Goal: Transaction & Acquisition: Book appointment/travel/reservation

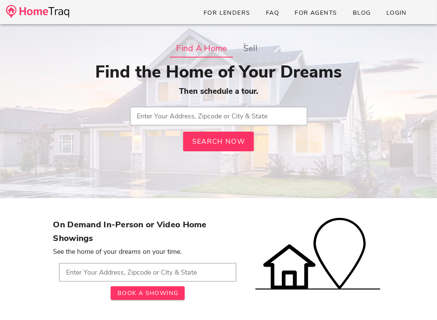
click at [180, 120] on input "text" at bounding box center [219, 116] width 178 height 19
type input "Antigo, WI"
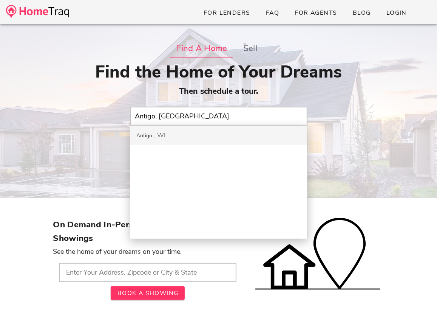
click at [193, 143] on div "Antigo WI" at bounding box center [218, 135] width 177 height 19
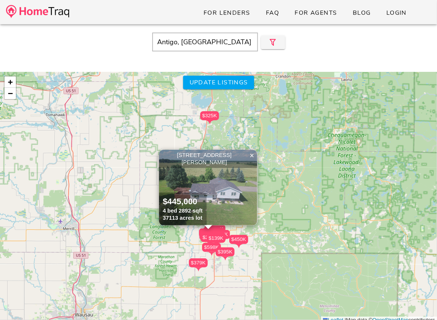
click at [436, 64] on div "Antigo, WI Close $465K $249K $379K $410K $389K $250K $450K $445K $158K $159K ×" at bounding box center [218, 184] width 437 height 320
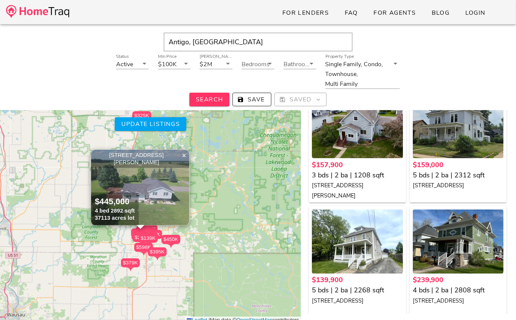
scroll to position [558, 0]
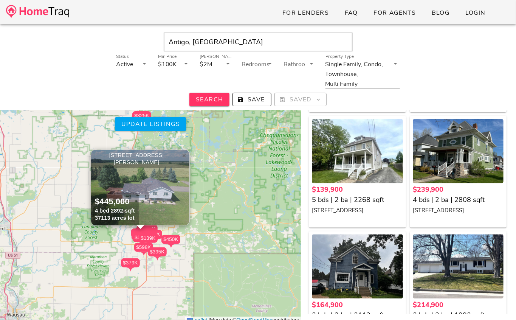
click at [183, 157] on span "×" at bounding box center [184, 155] width 5 height 8
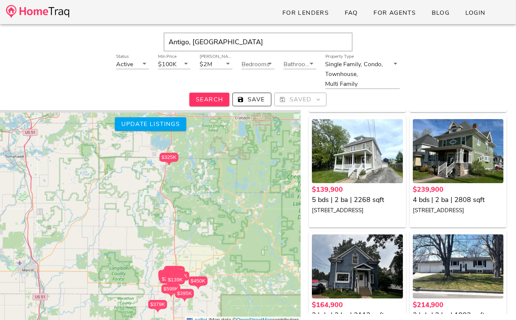
drag, startPoint x: 147, startPoint y: 179, endPoint x: 175, endPoint y: 223, distance: 51.6
click at [175, 223] on div "$465K $249K $379K $410K $389K $250K $450K $445K $158K $159K $140K $240K $165K $…" at bounding box center [150, 198] width 301 height 252
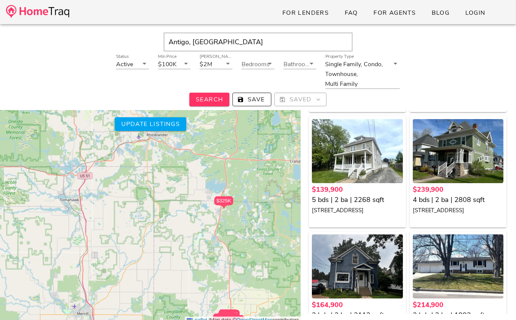
drag, startPoint x: 56, startPoint y: 160, endPoint x: 101, endPoint y: 196, distance: 56.8
click at [101, 196] on div "$465K $249K $379K $410K $389K $250K $450K $445K $158K $159K $140K $240K $165K $…" at bounding box center [150, 198] width 301 height 252
click at [69, 165] on div "$465K $249K $379K $410K $389K $250K $450K $445K $158K $159K $140K $240K $165K $…" at bounding box center [150, 198] width 301 height 252
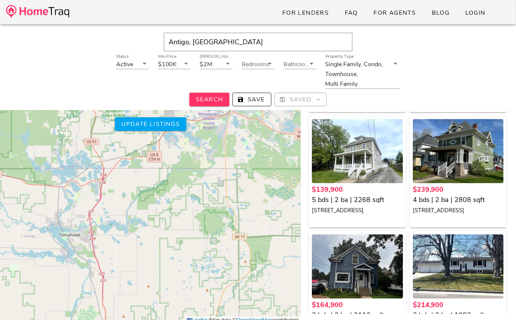
click at [69, 165] on div "$465K $249K $379K $410K $389K $250K $450K $445K $158K $159K $140K $240K $165K $…" at bounding box center [150, 198] width 301 height 252
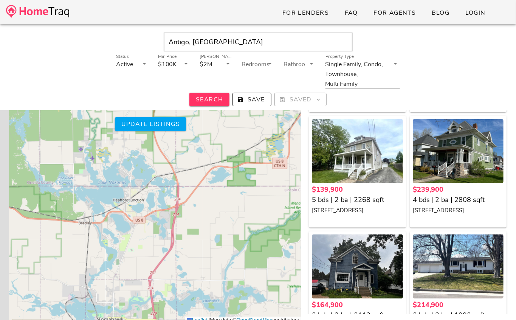
drag, startPoint x: 69, startPoint y: 165, endPoint x: 109, endPoint y: 179, distance: 42.2
click at [109, 179] on div "$465K $249K $379K $410K $389K $250K $450K $445K $158K $159K $140K $240K $165K $…" at bounding box center [150, 198] width 301 height 252
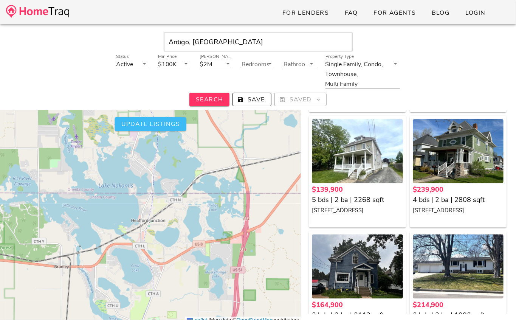
click at [161, 120] on span "Update listings" at bounding box center [150, 124] width 59 height 8
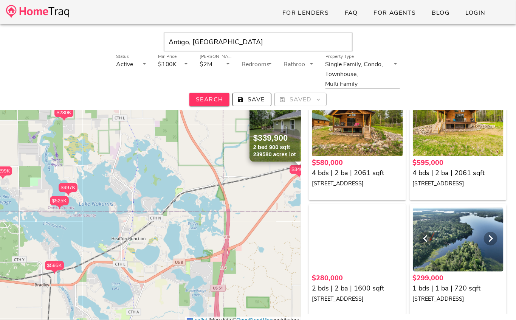
scroll to position [87, 0]
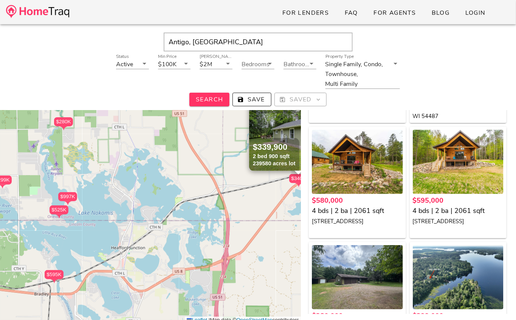
drag, startPoint x: 159, startPoint y: 200, endPoint x: 166, endPoint y: 220, distance: 21.5
click at [166, 220] on div "$997K $525K $580K $595K $280K $299K $340K 8610 PAULSON DR, Tomahawk WI 54487 $3…" at bounding box center [150, 198] width 301 height 252
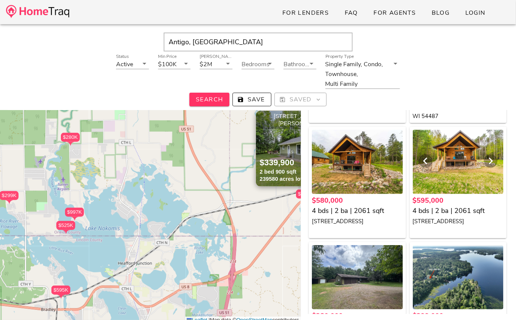
click at [437, 169] on div at bounding box center [458, 162] width 91 height 64
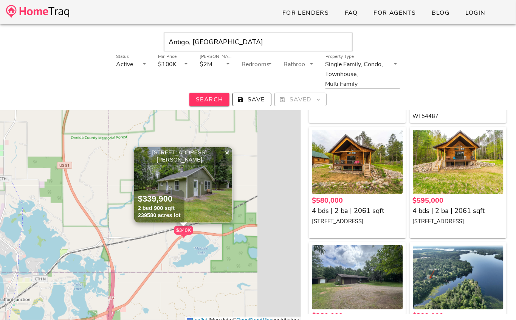
drag, startPoint x: 231, startPoint y: 164, endPoint x: 106, endPoint y: 202, distance: 130.2
click at [106, 202] on div "$997K $525K $580K $595K $280K $299K $340K 8610 PAULSON DR, Tomahawk WI 54487 $3…" at bounding box center [150, 198] width 301 height 252
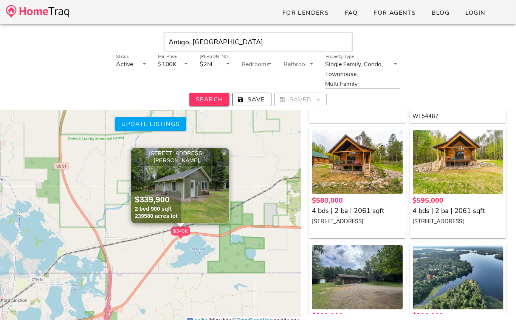
scroll to position [37, 0]
click at [161, 173] on img at bounding box center [180, 186] width 98 height 76
click at [233, 47] on input "Antigo, WI" at bounding box center [258, 42] width 189 height 19
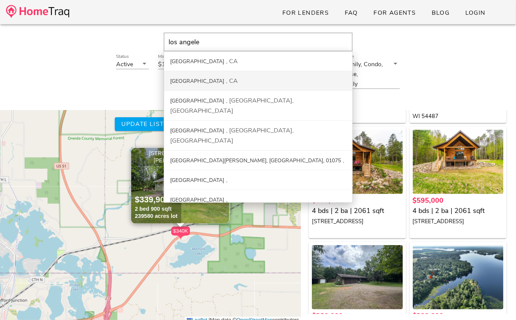
click at [228, 73] on div "Los Angeles CA" at bounding box center [258, 81] width 188 height 20
type input "[GEOGRAPHIC_DATA], [GEOGRAPHIC_DATA]"
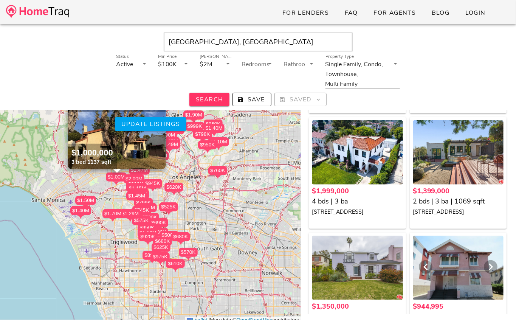
scroll to position [185, 0]
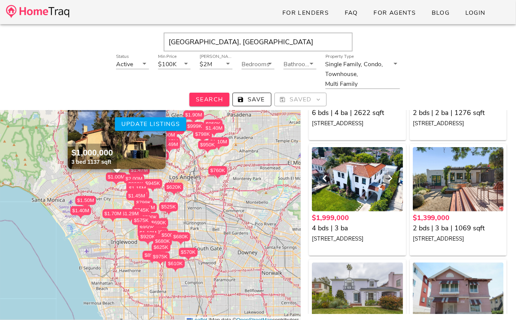
click at [383, 188] on div at bounding box center [357, 179] width 91 height 64
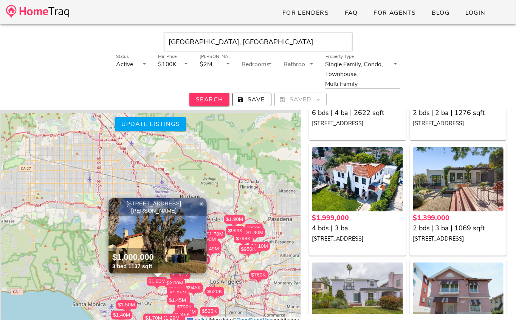
drag, startPoint x: 218, startPoint y: 170, endPoint x: 259, endPoint y: 275, distance: 112.1
click at [259, 275] on div "$760K" at bounding box center [258, 274] width 19 height 9
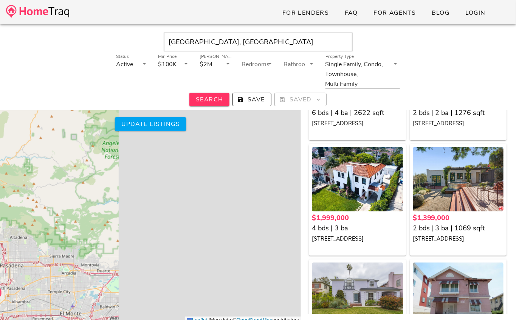
drag, startPoint x: 57, startPoint y: 253, endPoint x: -2, endPoint y: 263, distance: 59.8
click at [0, 263] on html "For Lenders FAQ For Agents Blog Login Los Angeles, CA Status Active Min Price $…" at bounding box center [258, 164] width 516 height 402
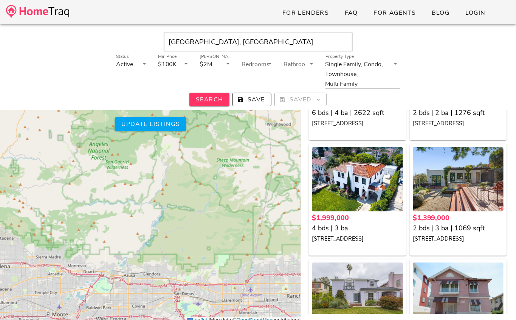
drag, startPoint x: 76, startPoint y: 244, endPoint x: -4, endPoint y: 220, distance: 83.3
click at [0, 220] on html "For Lenders FAQ For Agents Blog Login Los Angeles, CA Status Active Min Price $…" at bounding box center [258, 164] width 516 height 402
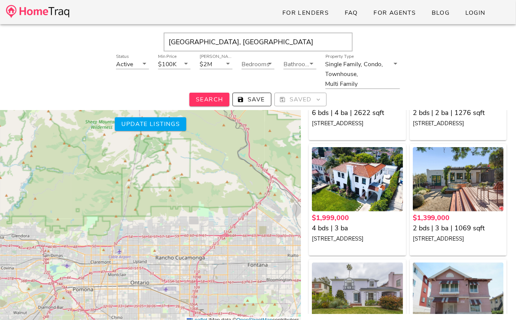
click at [167, 113] on div "$760K $1.28M $1.29M $680K $2.00M $1.40M $1.35M $945K $625K $799K $1.50M $1.10M …" at bounding box center [150, 198] width 301 height 252
click at [161, 122] on span "Update listings" at bounding box center [150, 124] width 59 height 8
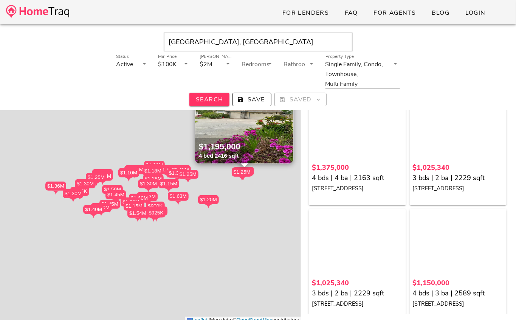
scroll to position [185, 0]
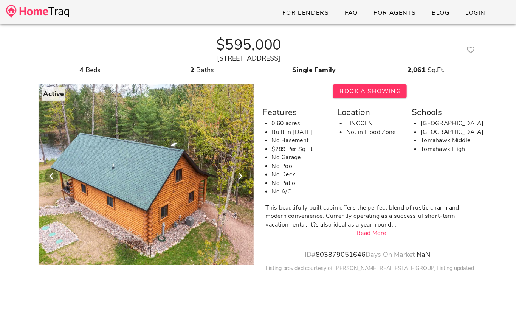
click at [200, 140] on div at bounding box center [146, 176] width 215 height 185
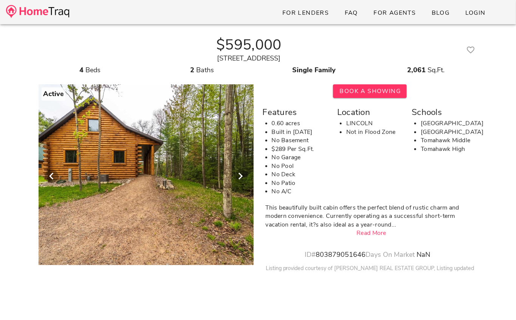
click at [177, 153] on div at bounding box center [146, 172] width 484 height 185
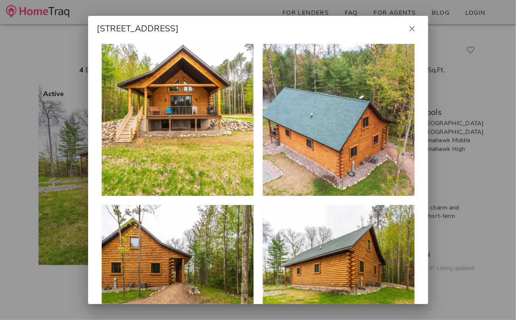
click at [147, 119] on div at bounding box center [178, 120] width 152 height 152
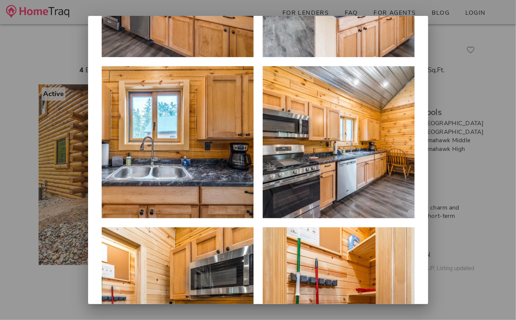
scroll to position [905, 0]
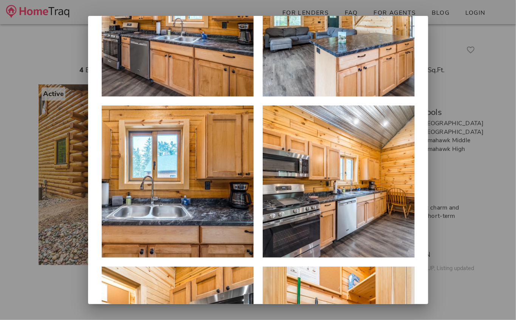
click at [481, 72] on div at bounding box center [258, 160] width 516 height 320
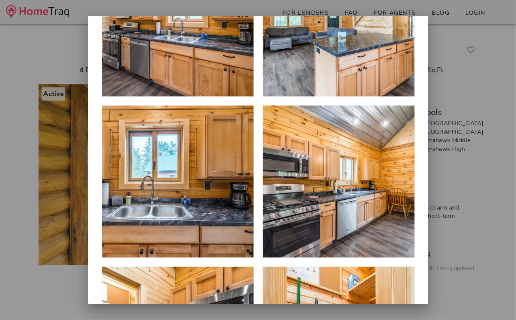
click at [478, 72] on div at bounding box center [258, 160] width 516 height 320
click at [150, 125] on div at bounding box center [178, 181] width 152 height 152
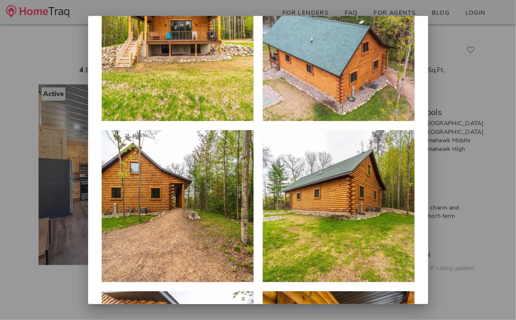
scroll to position [0, 0]
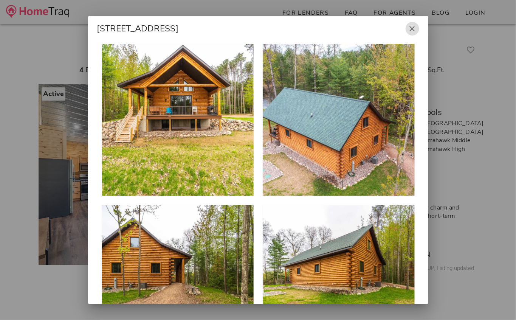
click at [411, 30] on icon "button" at bounding box center [412, 28] width 9 height 9
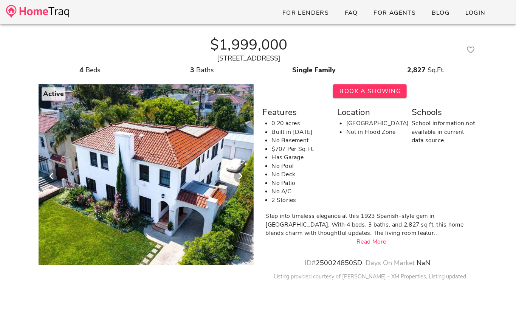
click at [191, 128] on div at bounding box center [145, 172] width 387 height 185
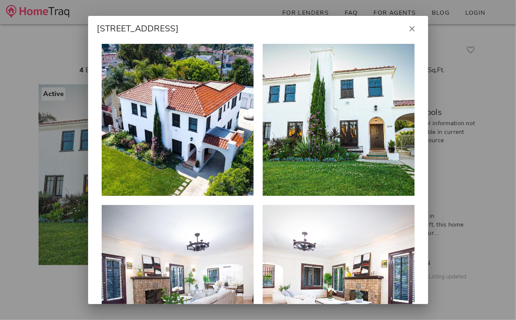
click at [183, 127] on div at bounding box center [178, 120] width 152 height 152
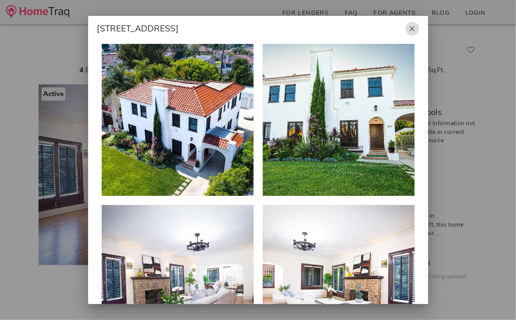
click at [411, 32] on icon "button" at bounding box center [412, 28] width 9 height 9
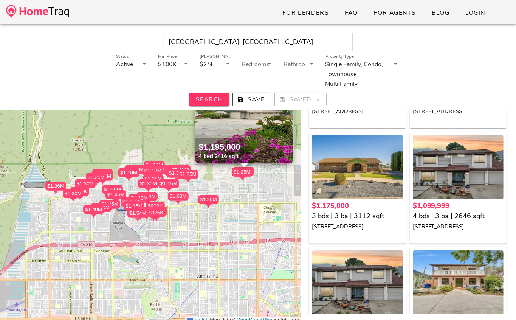
scroll to position [219, 0]
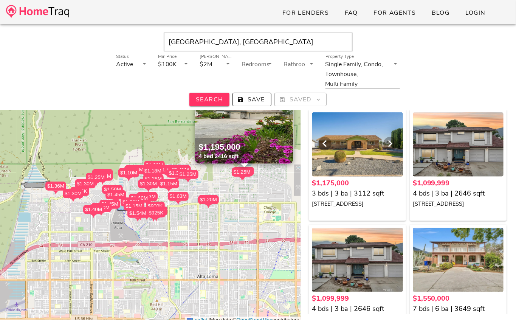
click at [380, 154] on div at bounding box center [357, 144] width 91 height 64
click at [251, 40] on input "[GEOGRAPHIC_DATA], [GEOGRAPHIC_DATA]" at bounding box center [258, 42] width 189 height 19
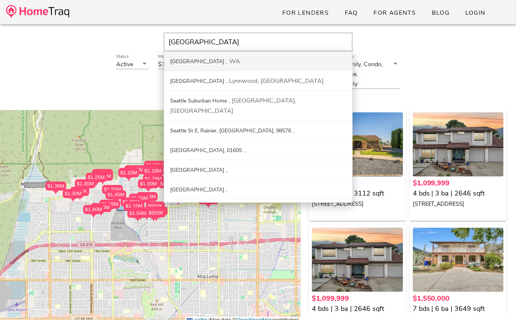
click at [229, 64] on div "[GEOGRAPHIC_DATA] [GEOGRAPHIC_DATA]" at bounding box center [258, 61] width 188 height 20
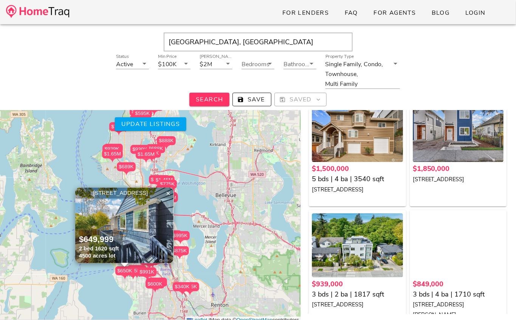
scroll to position [295, 0]
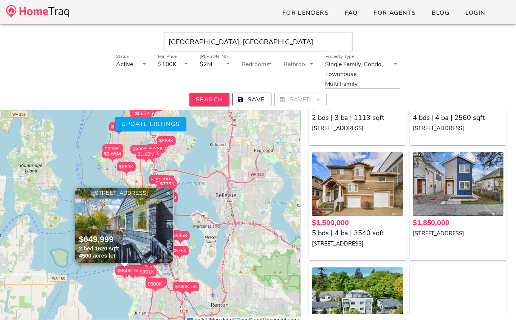
click at [468, 197] on div at bounding box center [458, 184] width 91 height 64
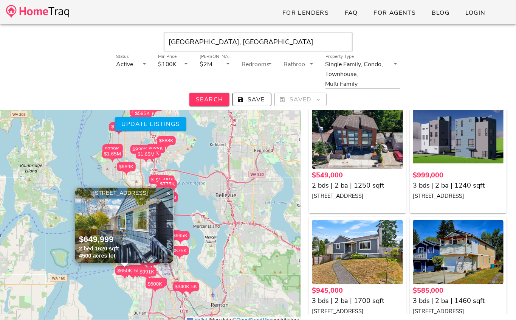
scroll to position [1691, 0]
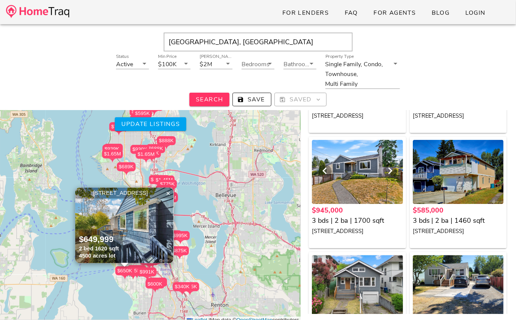
click at [377, 191] on div at bounding box center [357, 172] width 91 height 64
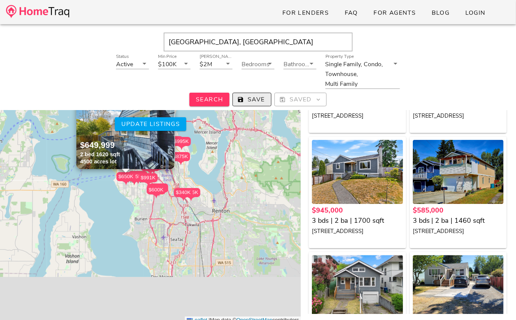
drag, startPoint x: 231, startPoint y: 236, endPoint x: 238, endPoint y: 102, distance: 134.0
click at [238, 102] on div "Seattle, WA Status Active Min Price $100K Max Price $2M Bedrooms Bathrooms Prop…" at bounding box center [258, 184] width 516 height 320
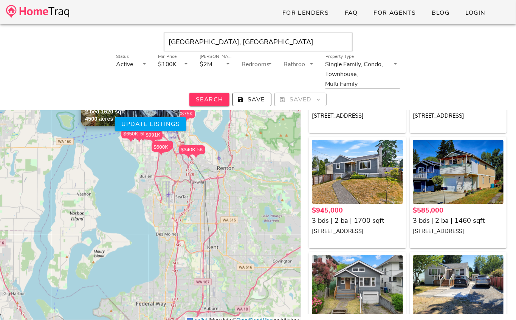
drag, startPoint x: 236, startPoint y: 195, endPoint x: 235, endPoint y: 124, distance: 70.7
click at [235, 124] on div "$865K $1.75M $1.65M $1.08M $779K $1.65M $1.50M $1.85M $939K $849K $1.45M $1.22M…" at bounding box center [150, 198] width 301 height 252
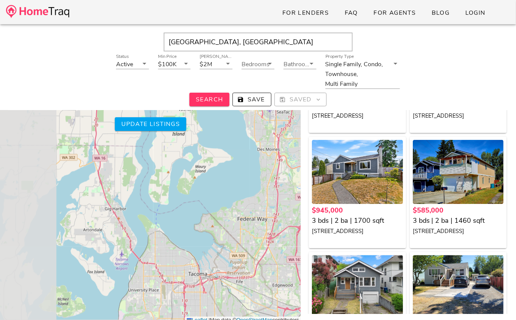
drag, startPoint x: 103, startPoint y: 211, endPoint x: 206, endPoint y: 195, distance: 103.8
click at [206, 195] on div "$865K $1.75M $1.65M $1.08M $779K $1.65M $1.50M $1.85M $939K $849K $1.45M $1.22M…" at bounding box center [150, 198] width 301 height 252
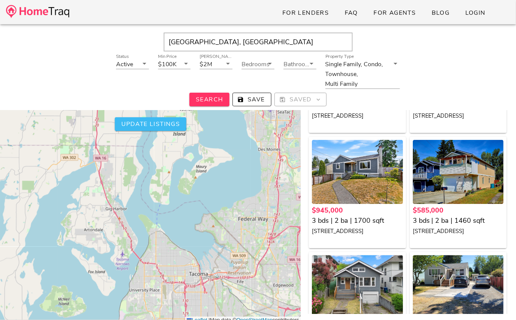
click at [174, 121] on span "Update listings" at bounding box center [150, 124] width 59 height 8
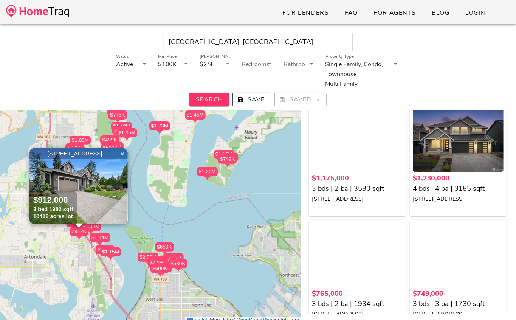
scroll to position [2151, 0]
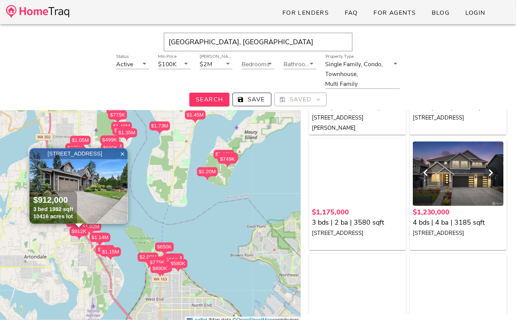
click at [461, 187] on div at bounding box center [458, 173] width 91 height 64
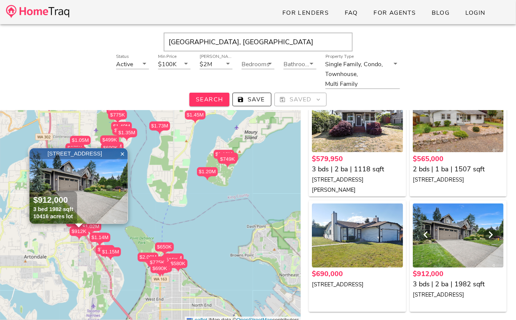
scroll to position [82, 0]
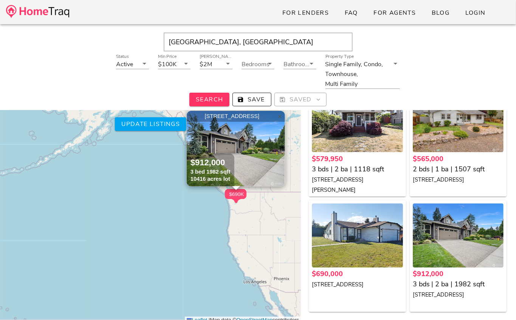
click at [279, 118] on span "×" at bounding box center [280, 116] width 5 height 8
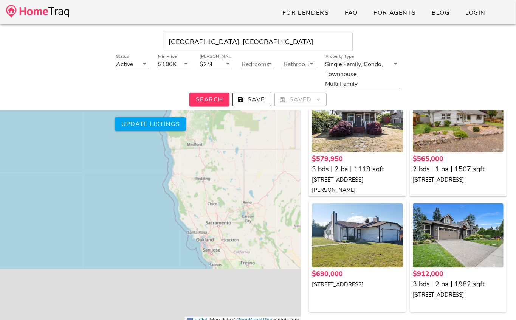
drag, startPoint x: 228, startPoint y: 257, endPoint x: 228, endPoint y: 137, distance: 120.2
click at [228, 137] on div "$1.25M $895K $1.10M $1.29M $1.25M $1.25M $690K $1.35M $1.20M $1.73M $499K $1.28…" at bounding box center [150, 198] width 301 height 252
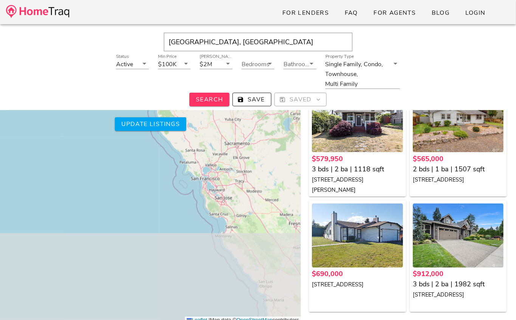
drag, startPoint x: 209, startPoint y: 225, endPoint x: 212, endPoint y: 84, distance: 141.1
click at [212, 84] on div "Seattle, WA Status Active Min Price $100K Max Price $2M Bedrooms Bathrooms Prop…" at bounding box center [258, 102] width 516 height 320
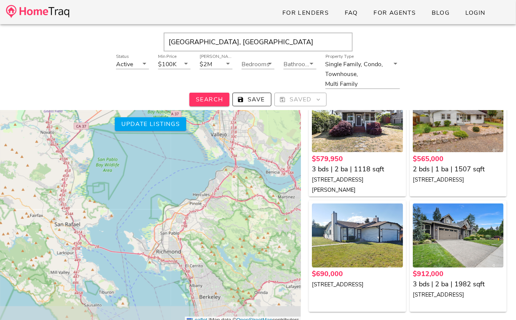
drag, startPoint x: 156, startPoint y: 212, endPoint x: 130, endPoint y: 134, distance: 81.8
click at [130, 134] on div "$1.25M $895K $1.10M $1.29M $1.25M $1.25M $690K $1.35M $1.20M $1.73M $499K $1.28…" at bounding box center [150, 198] width 301 height 252
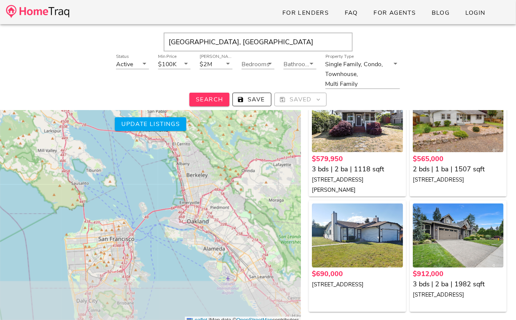
drag, startPoint x: 137, startPoint y: 265, endPoint x: 130, endPoint y: 176, distance: 89.5
click at [130, 176] on div "$1.25M $895K $1.10M $1.29M $1.25M $1.25M $690K $1.35M $1.20M $1.73M $499K $1.28…" at bounding box center [150, 198] width 301 height 252
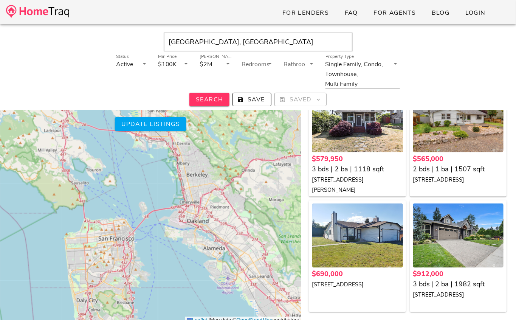
click at [110, 252] on div "$1.25M $895K $1.10M $1.29M $1.25M $1.25M $690K $1.35M $1.20M $1.73M $499K $1.28…" at bounding box center [150, 198] width 301 height 252
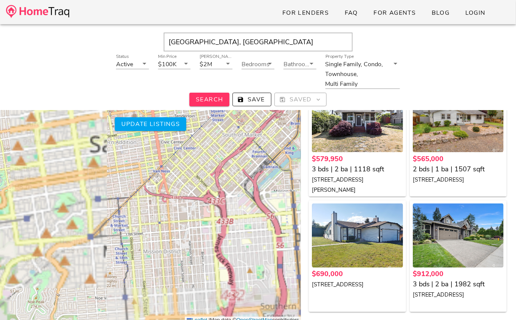
drag, startPoint x: 110, startPoint y: 252, endPoint x: 181, endPoint y: 250, distance: 70.7
click at [180, 250] on div "$1.25M $895K $1.10M $1.29M $1.25M $1.25M $690K $1.35M $1.20M $1.73M $499K $1.28…" at bounding box center [150, 198] width 301 height 252
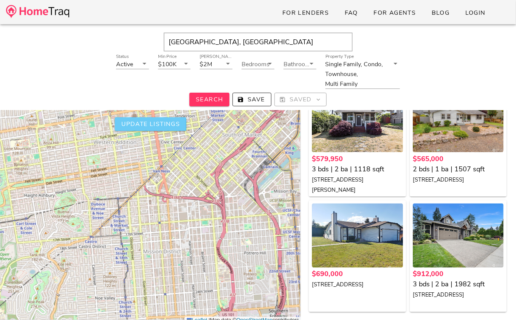
click at [177, 126] on span "Update listings" at bounding box center [150, 124] width 59 height 8
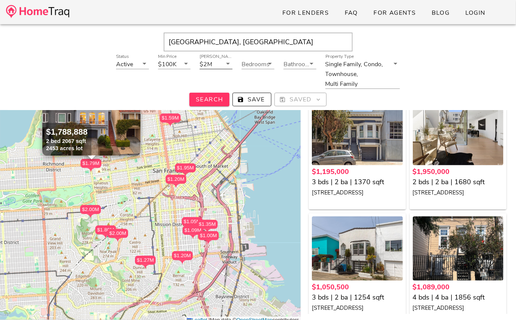
click at [220, 66] on input "Max Price" at bounding box center [218, 64] width 8 height 10
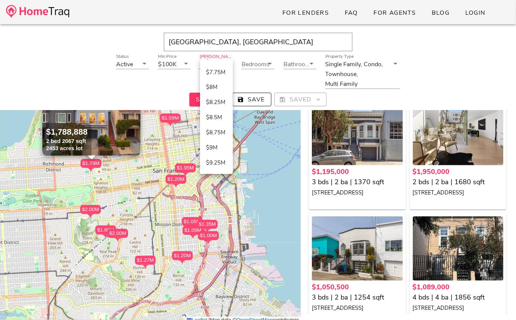
scroll to position [572, 0]
click at [213, 162] on div "$9.75M" at bounding box center [216, 163] width 21 height 7
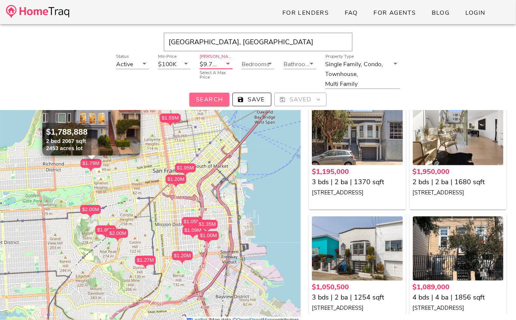
click at [214, 101] on span "Search" at bounding box center [209, 99] width 28 height 8
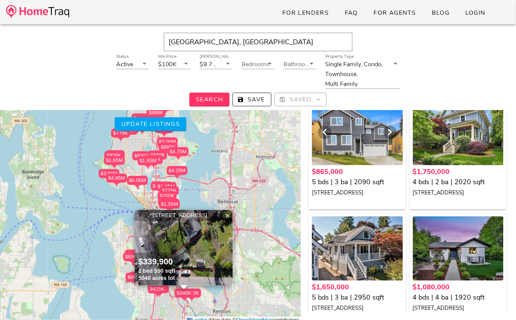
scroll to position [71, 0]
click at [435, 270] on div at bounding box center [458, 248] width 91 height 64
click at [451, 236] on div at bounding box center [458, 248] width 91 height 64
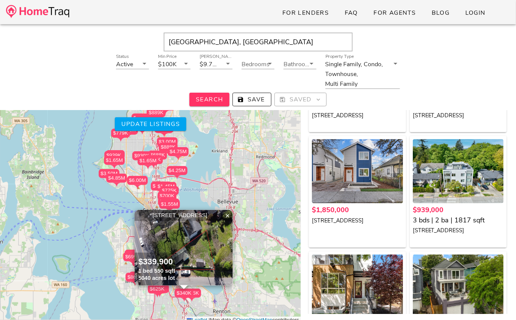
scroll to position [410, 0]
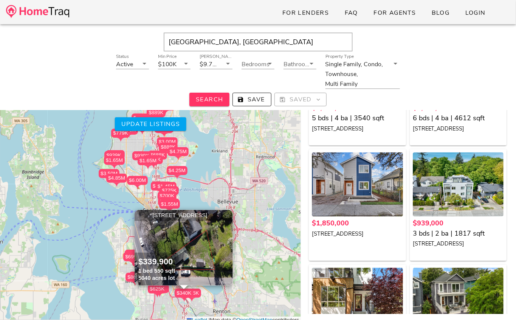
click at [225, 216] on span "×" at bounding box center [227, 215] width 5 height 8
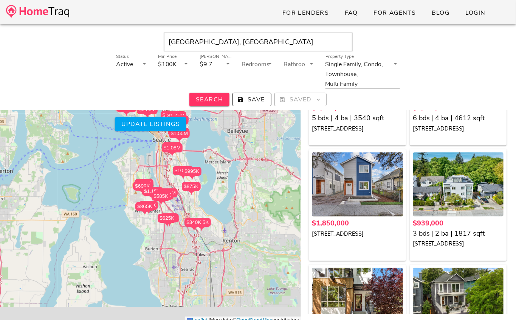
drag, startPoint x: 200, startPoint y: 242, endPoint x: 213, endPoint y: 149, distance: 93.9
click at [213, 149] on div "$865K $1.75M $1.65M $1.08M $779K $1.65M $1.50M $3.50M $1.85M $939K $849K $1.45M…" at bounding box center [150, 198] width 301 height 252
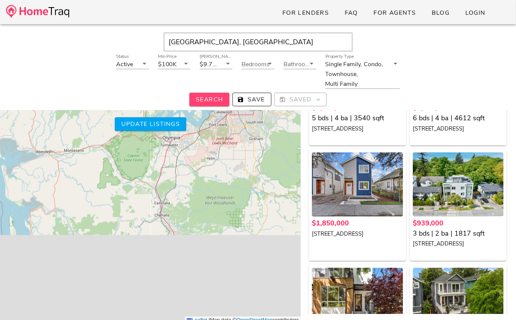
drag, startPoint x: 182, startPoint y: 201, endPoint x: 206, endPoint y: 100, distance: 103.4
click at [206, 100] on div "Seattle, WA Status Active Min Price $100K Max Price $9.75M Bedrooms Bathrooms P…" at bounding box center [258, 113] width 516 height 320
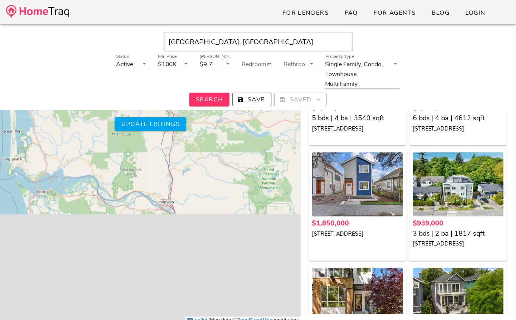
drag, startPoint x: 206, startPoint y: 165, endPoint x: 206, endPoint y: 24, distance: 141.0
click at [206, 24] on div "Seattle, WA Status Active Min Price $100K Max Price $9.75M Bedrooms Bathrooms P…" at bounding box center [258, 113] width 516 height 320
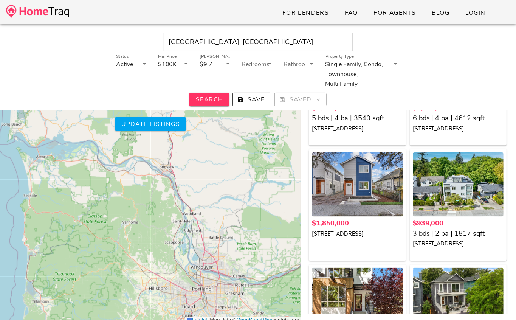
click at [192, 34] on input "Seattle, WA" at bounding box center [258, 42] width 189 height 19
click at [191, 39] on input "Seattle, WA" at bounding box center [258, 42] width 189 height 19
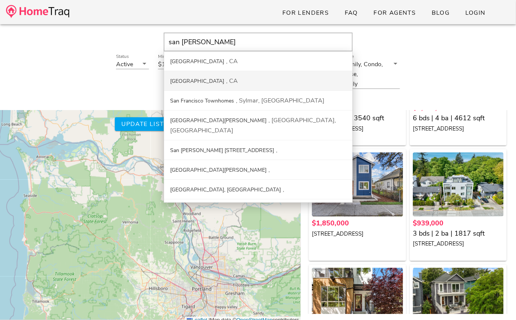
click at [190, 74] on div "San Francisco CA" at bounding box center [258, 81] width 188 height 20
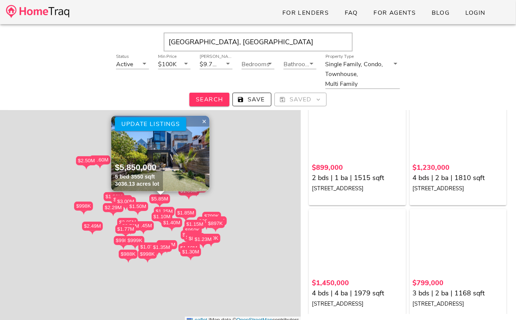
scroll to position [410, 0]
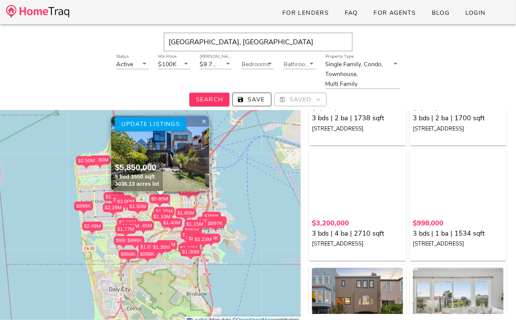
click at [193, 149] on img at bounding box center [160, 154] width 98 height 76
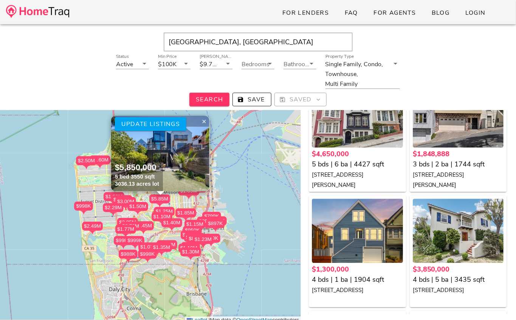
scroll to position [1951, 0]
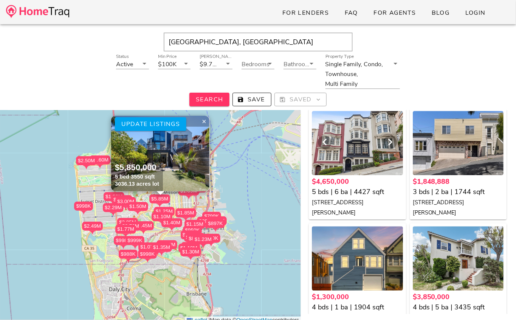
click at [389, 161] on div at bounding box center [357, 143] width 91 height 64
click at [254, 48] on input "San Francisco, CA" at bounding box center [258, 42] width 189 height 19
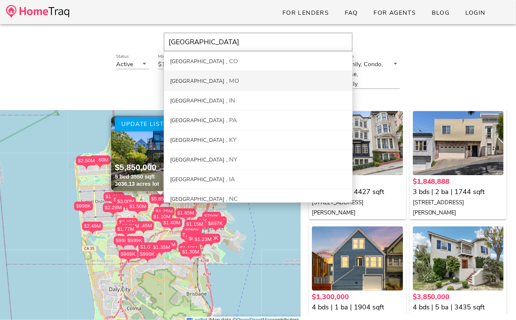
click at [231, 76] on div "Denver MO" at bounding box center [258, 81] width 188 height 20
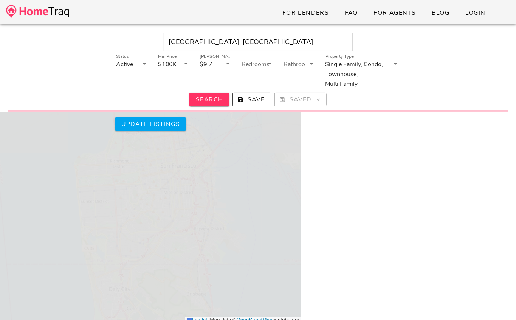
scroll to position [4, 0]
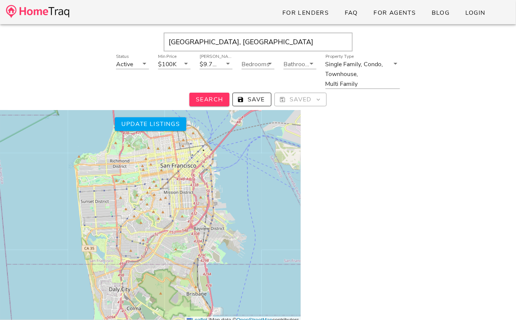
click at [221, 42] on input "Denver, MO" at bounding box center [258, 42] width 189 height 19
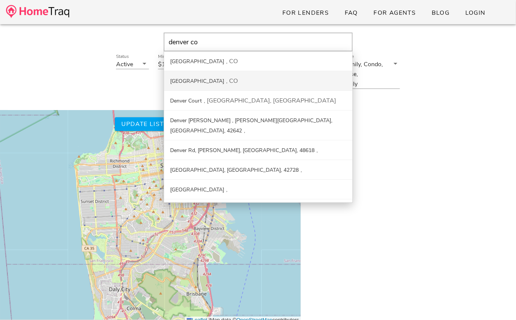
click at [213, 81] on div "Denver CO" at bounding box center [258, 81] width 188 height 20
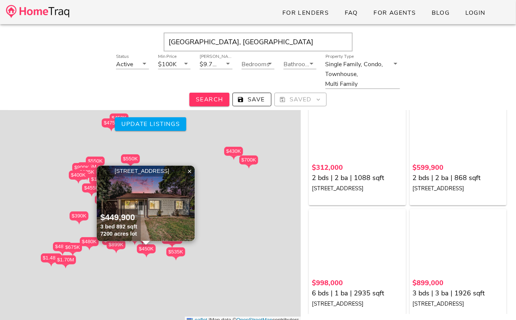
scroll to position [1951, 0]
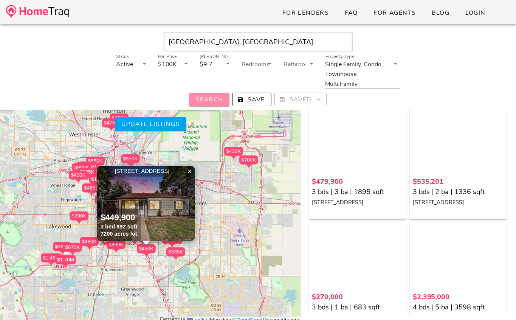
click at [210, 96] on span "Search" at bounding box center [209, 99] width 28 height 8
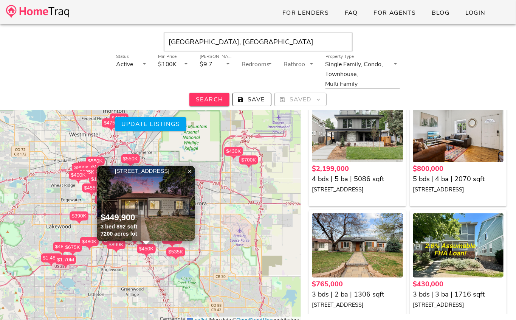
scroll to position [2309, 0]
click at [362, 256] on div at bounding box center [357, 246] width 91 height 64
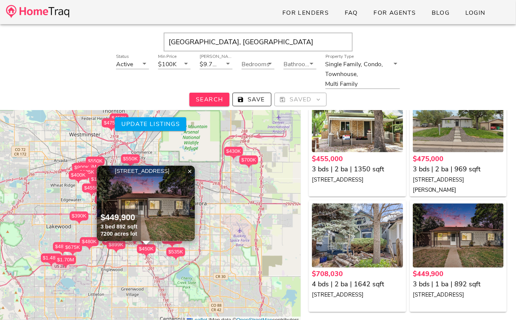
scroll to position [82, 0]
click at [468, 247] on div at bounding box center [458, 235] width 91 height 64
click at [243, 203] on div "$312K $600K $998K $899K $395K $4.00M $1000K $538K $1.30M $550K $1.70M $1.20M $1…" at bounding box center [150, 198] width 301 height 252
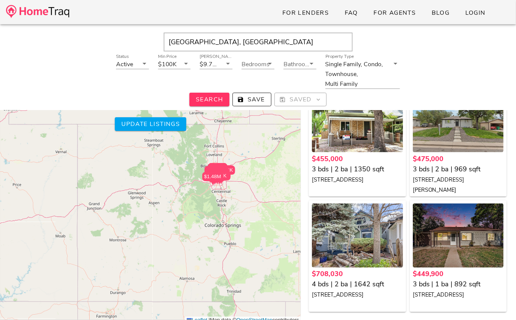
click at [152, 206] on div "$312K $600K $998K $899K $395K $4.00M $1000K $538K $1.30M $550K $1.70M $1.20M $1…" at bounding box center [150, 198] width 301 height 252
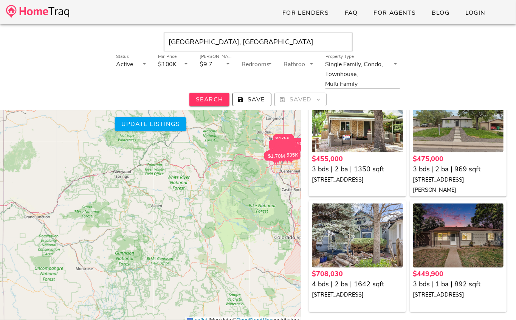
click at [152, 206] on div "$312K $600K $998K $899K $395K $4.00M $1000K $538K $1.30M $550K $1.70M $1.20M $1…" at bounding box center [150, 198] width 301 height 252
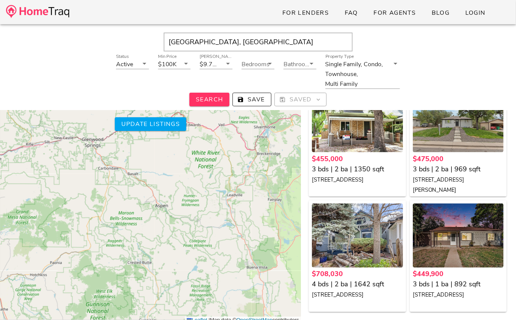
click at [152, 206] on div "$312K $600K $998K $899K $395K $4.00M $1000K $538K $1.30M $550K $1.70M $1.20M $1…" at bounding box center [150, 198] width 301 height 252
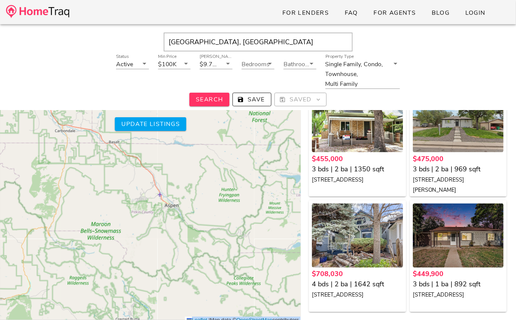
click at [152, 206] on div "$312K $600K $998K $899K $395K $4.00M $1000K $538K $1.30M $550K $1.70M $1.20M $1…" at bounding box center [150, 198] width 301 height 252
click at [161, 120] on span "Update listings" at bounding box center [150, 124] width 59 height 8
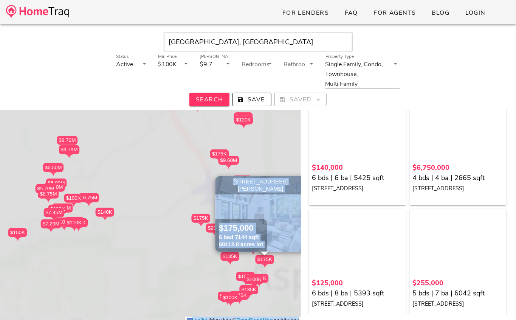
scroll to position [2665, 0]
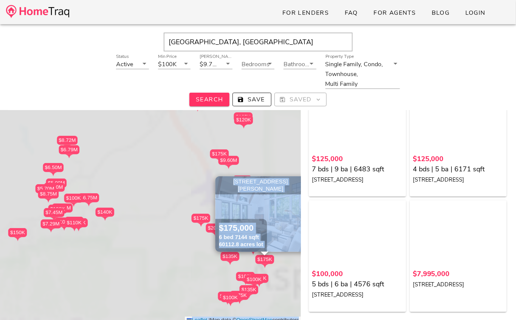
click at [175, 196] on div "$140K $6.75M $125K $255K $110K $100K $175K $5.00M $100K $100K $7.45M $5.00M $20…" at bounding box center [150, 198] width 301 height 252
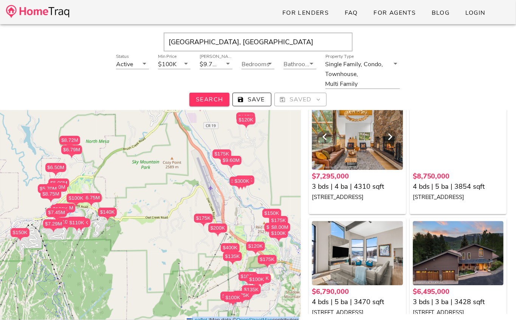
scroll to position [790, 0]
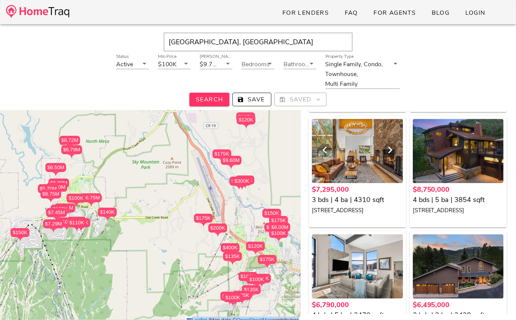
click at [376, 160] on div at bounding box center [357, 151] width 91 height 64
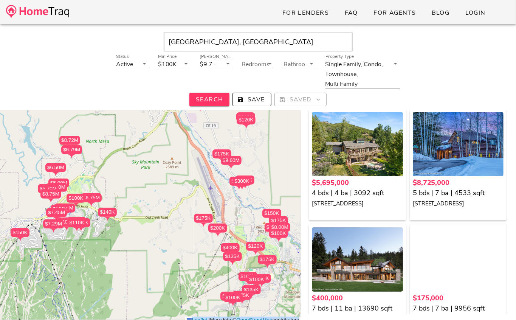
scroll to position [1028, 0]
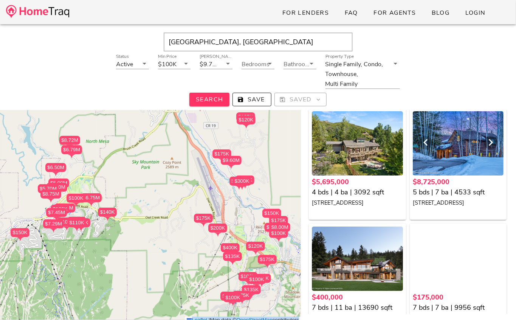
click at [468, 142] on div at bounding box center [458, 143] width 91 height 64
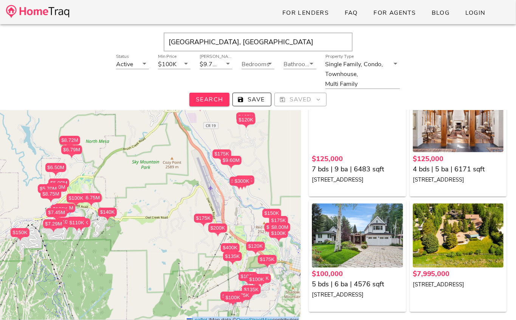
scroll to position [82, 0]
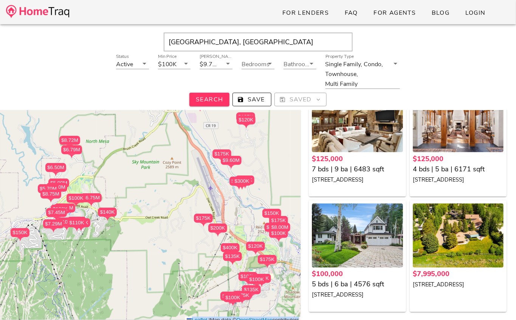
click at [143, 219] on div "$140K $6.75M $125K $255K $110K $100K $175K $5.00M $100K $100K $7.45M $5.00M $20…" at bounding box center [150, 198] width 301 height 252
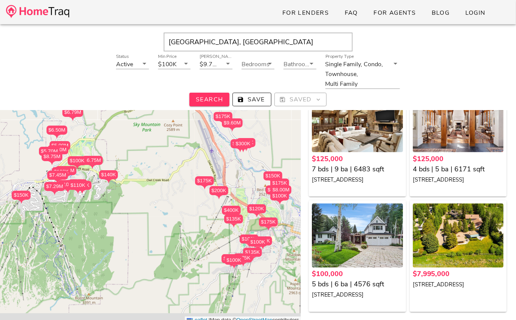
drag, startPoint x: 174, startPoint y: 239, endPoint x: 175, endPoint y: 202, distance: 37.5
click at [175, 202] on div "$140K $6.75M $125K $255K $110K $100K $175K $5.00M $100K $100K $7.45M $5.00M $20…" at bounding box center [150, 198] width 301 height 252
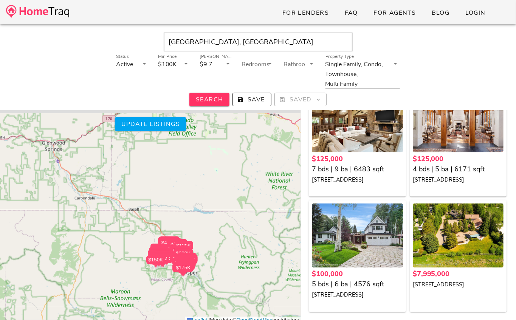
drag, startPoint x: 133, startPoint y: 169, endPoint x: 132, endPoint y: 261, distance: 92.3
click at [132, 261] on div "$140K $6.75M $125K $255K $110K $100K $175K $5.00M $100K $100K $7.45M $5.00M $20…" at bounding box center [150, 198] width 301 height 252
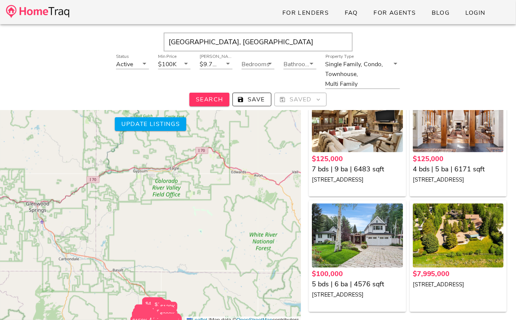
drag, startPoint x: 161, startPoint y: 239, endPoint x: 145, endPoint y: 274, distance: 38.8
click at [145, 274] on div "$140K $6.75M $125K $255K $110K $100K $175K $5.00M $100K $100K $7.45M $5.00M $20…" at bounding box center [150, 198] width 301 height 252
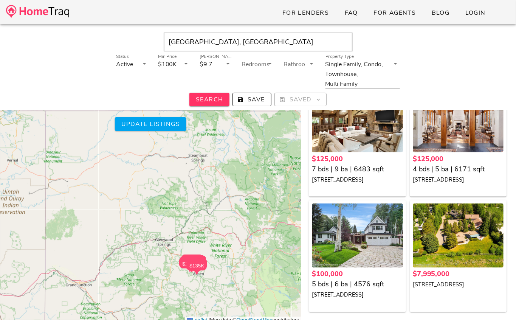
drag, startPoint x: 195, startPoint y: 188, endPoint x: 203, endPoint y: 259, distance: 71.2
click at [203, 259] on div "$140K $6.75M $125K $255K $110K $100K $175K $5.00M $100K $100K $7.45M $5.00M $20…" at bounding box center [150, 198] width 301 height 252
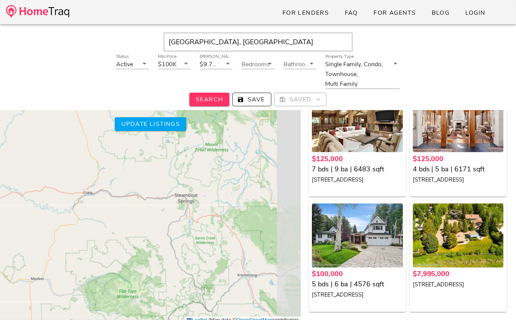
drag, startPoint x: 199, startPoint y: 205, endPoint x: 174, endPoint y: 230, distance: 36.1
click at [174, 230] on div "$140K $6.75M $125K $255K $110K $100K $175K $5.00M $100K $100K $7.45M $5.00M $20…" at bounding box center [150, 198] width 301 height 252
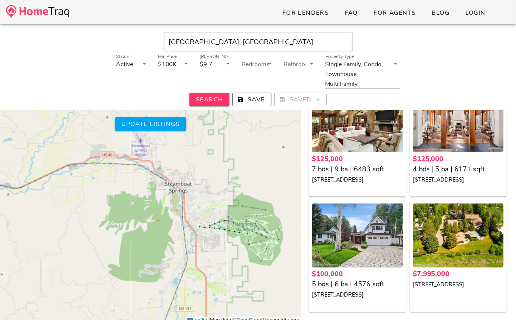
drag, startPoint x: 194, startPoint y: 183, endPoint x: 135, endPoint y: 260, distance: 96.6
click at [136, 260] on div "$140K $6.75M $125K $255K $110K $100K $175K $5.00M $100K $100K $7.45M $5.00M $20…" at bounding box center [150, 198] width 301 height 252
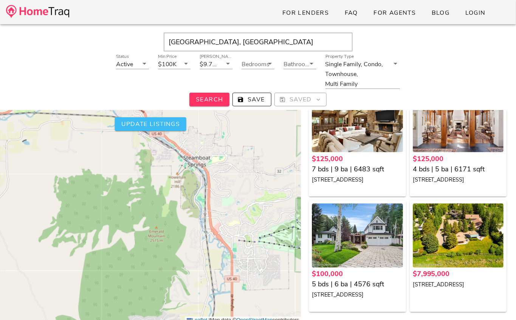
click at [167, 128] on span "Update listings" at bounding box center [150, 124] width 59 height 8
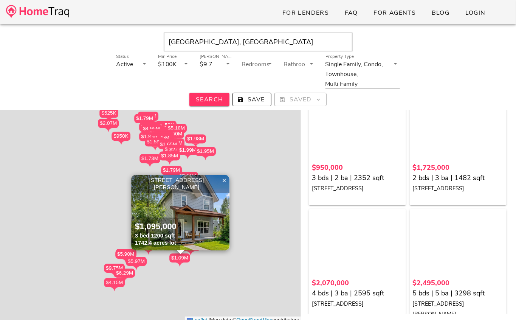
scroll to position [2665, 0]
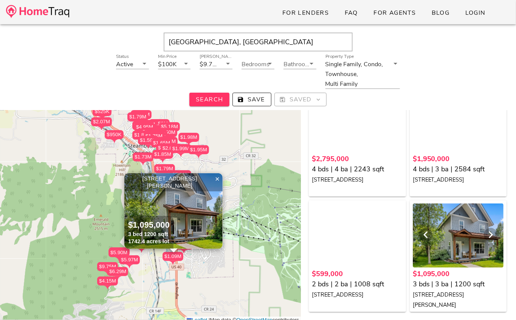
click at [465, 243] on div at bounding box center [458, 235] width 91 height 64
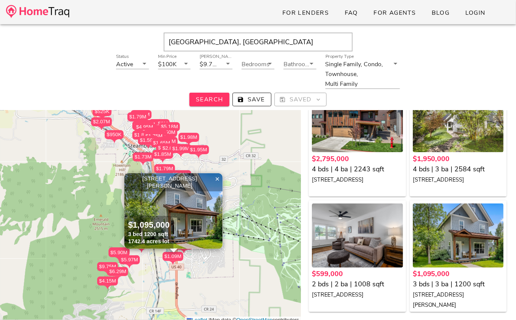
click at [238, 46] on input "Denver, CO" at bounding box center [258, 42] width 189 height 19
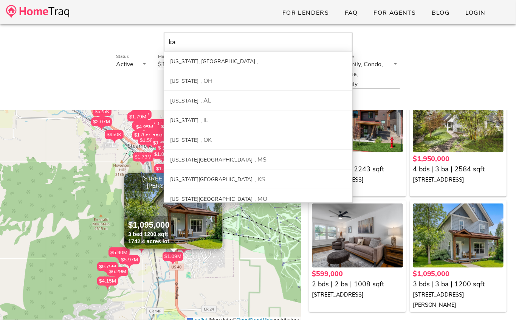
type input "k"
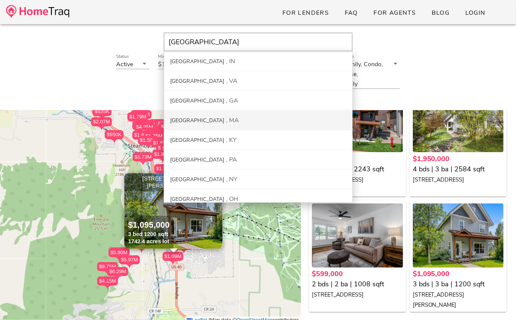
click at [205, 121] on div "Boston MA" at bounding box center [258, 120] width 188 height 20
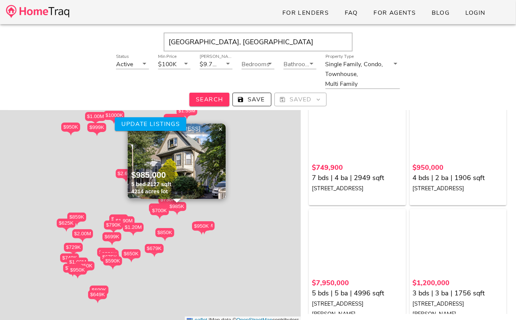
scroll to position [2665, 0]
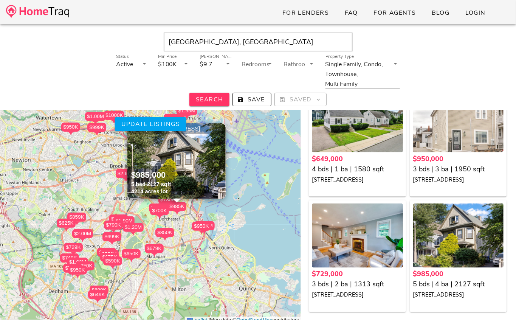
click at [220, 129] on span "×" at bounding box center [220, 129] width 5 height 8
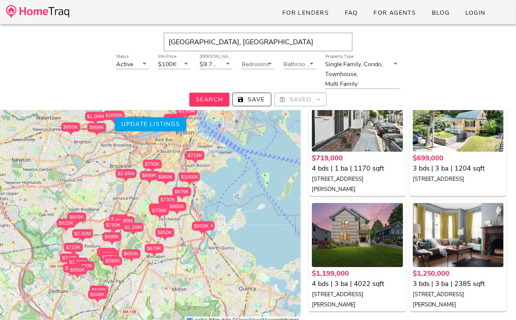
scroll to position [707, 0]
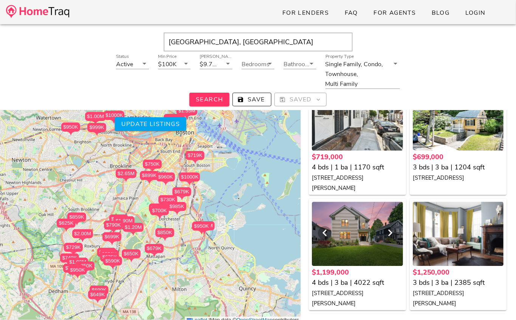
click at [378, 230] on div at bounding box center [357, 234] width 91 height 64
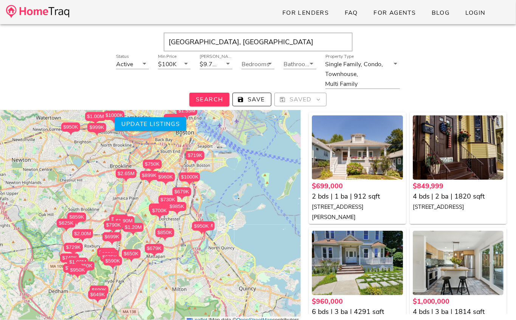
scroll to position [1038, 0]
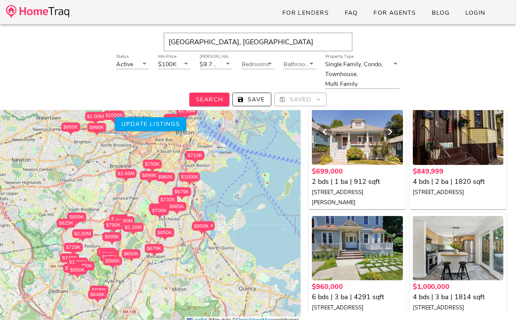
click at [358, 147] on div at bounding box center [357, 133] width 91 height 64
click at [242, 44] on input "Boston, MA" at bounding box center [258, 42] width 189 height 19
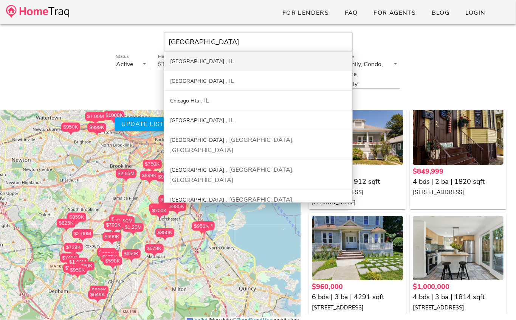
click at [225, 65] on div "Chicago IL" at bounding box center [258, 61] width 188 height 20
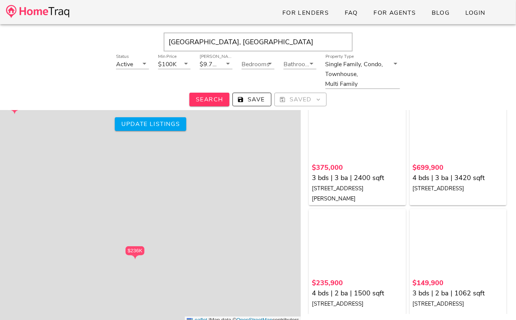
scroll to position [1038, 0]
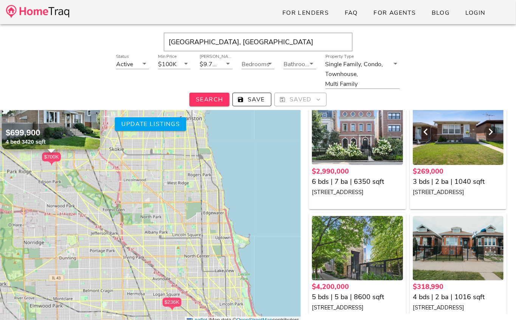
click at [447, 150] on div at bounding box center [458, 133] width 91 height 64
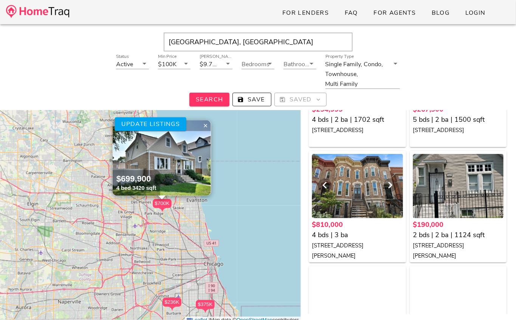
scroll to position [1333, 0]
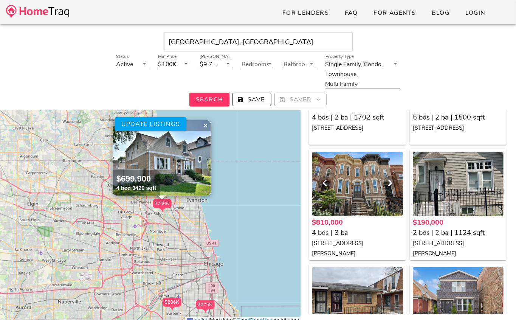
click at [372, 191] on div at bounding box center [357, 184] width 91 height 64
click at [208, 43] on input "Chicago, IL" at bounding box center [258, 42] width 189 height 19
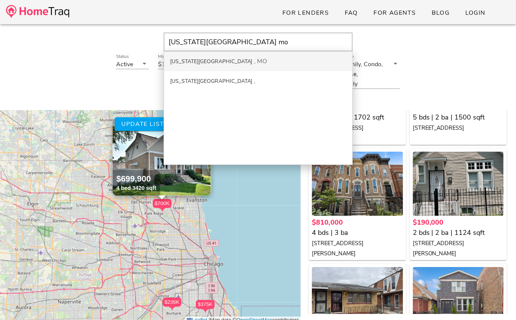
click at [254, 59] on div "MO" at bounding box center [260, 61] width 13 height 8
type input "Kansas City, MO"
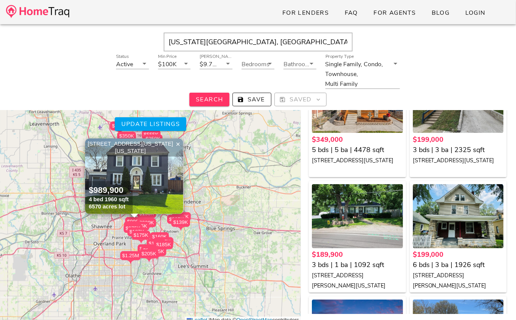
scroll to position [1736, 0]
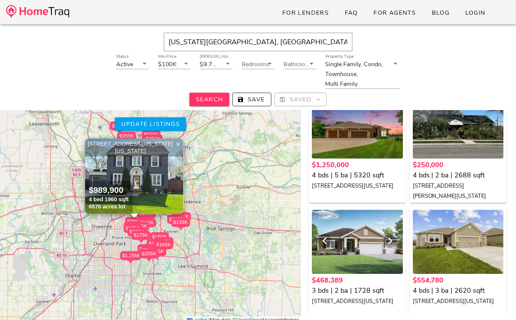
click at [357, 263] on div at bounding box center [357, 242] width 91 height 64
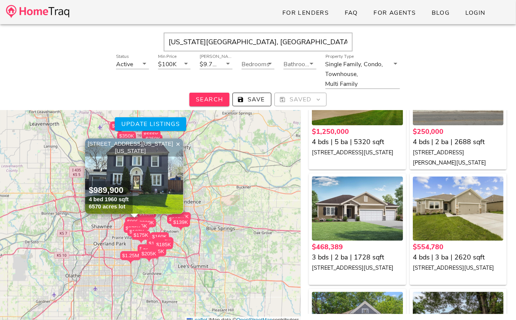
scroll to position [1834, 0]
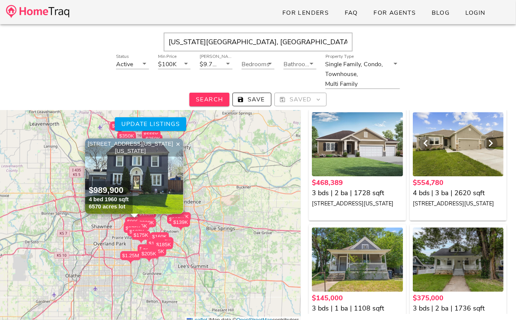
click at [452, 159] on div at bounding box center [458, 144] width 91 height 64
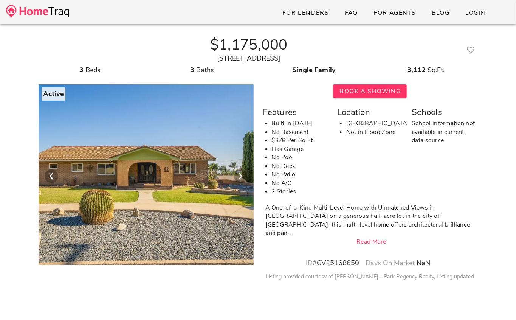
click at [198, 202] on div at bounding box center [145, 172] width 387 height 185
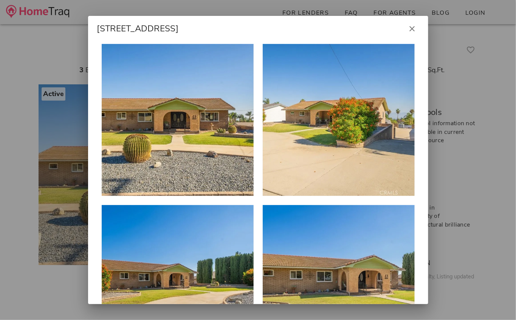
click at [211, 119] on div at bounding box center [178, 120] width 152 height 152
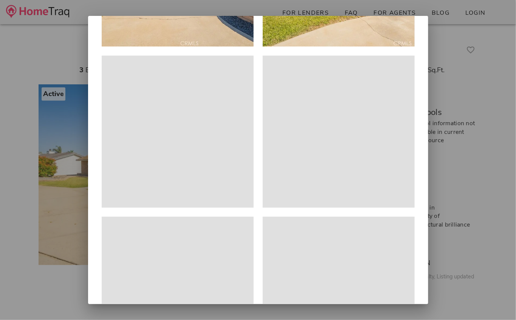
scroll to position [301, 0]
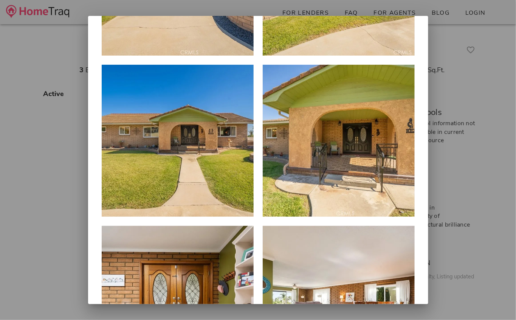
click at [218, 204] on div at bounding box center [178, 141] width 152 height 152
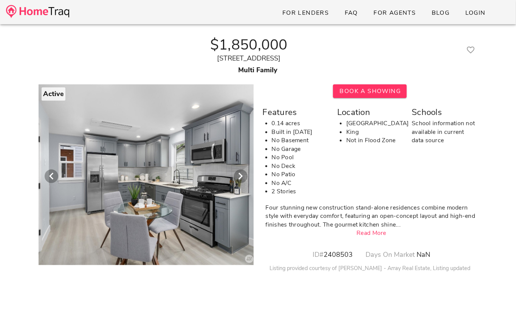
click at [191, 200] on div at bounding box center [146, 172] width 642 height 185
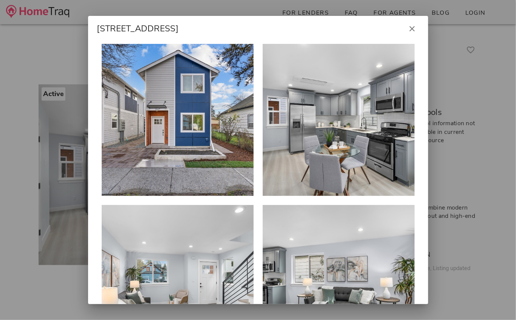
click at [178, 111] on div at bounding box center [178, 120] width 152 height 152
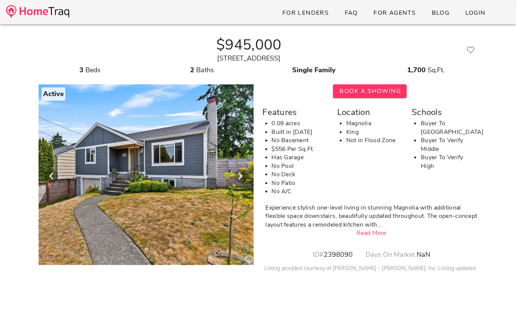
click at [161, 182] on div at bounding box center [146, 172] width 642 height 185
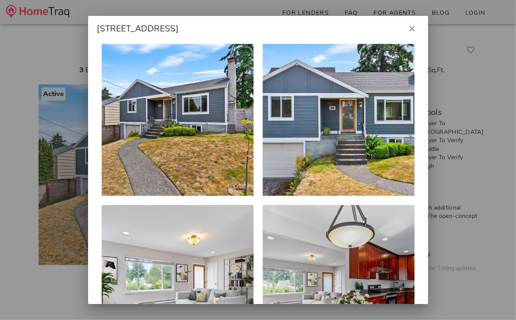
click at [194, 125] on div at bounding box center [178, 120] width 152 height 152
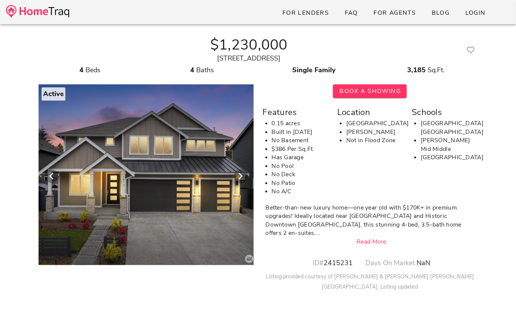
click at [137, 186] on div at bounding box center [146, 172] width 642 height 185
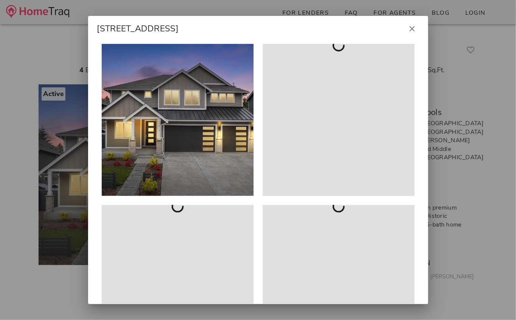
click at [201, 130] on div at bounding box center [178, 120] width 152 height 152
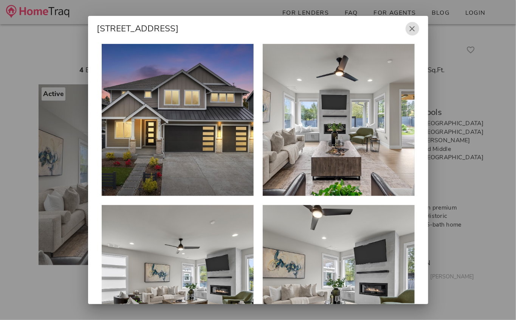
click at [418, 28] on span "button" at bounding box center [413, 28] width 14 height 9
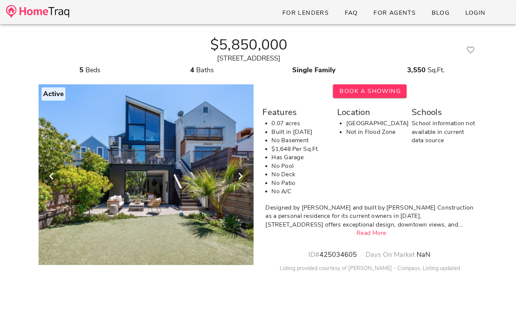
click at [185, 179] on div at bounding box center [145, 172] width 567 height 185
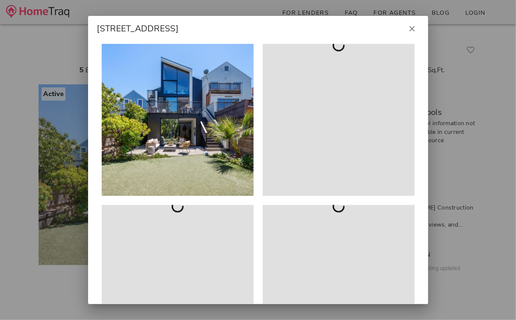
click at [183, 137] on div at bounding box center [178, 120] width 152 height 152
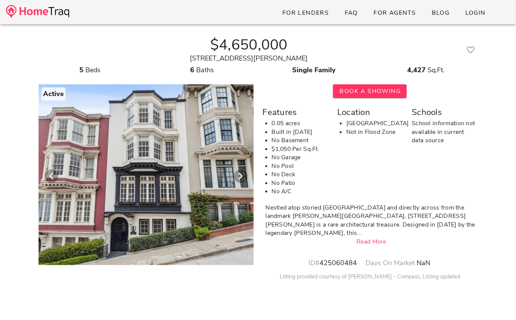
click at [159, 166] on div at bounding box center [145, 172] width 567 height 185
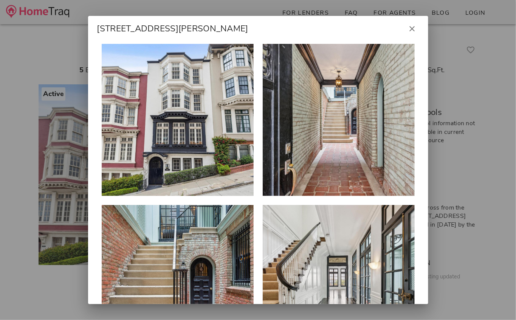
click at [166, 156] on div at bounding box center [178, 120] width 152 height 152
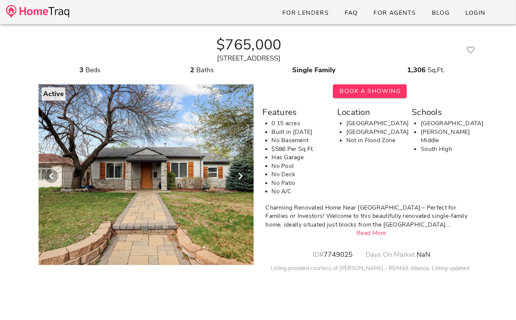
click at [113, 203] on div at bounding box center [145, 172] width 605 height 185
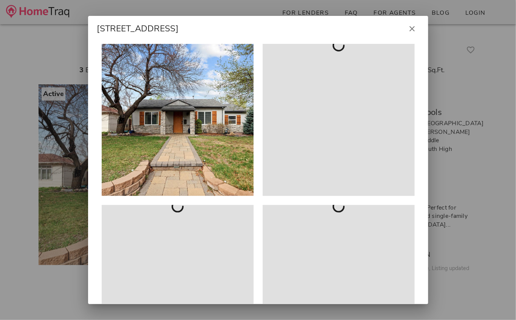
click at [215, 141] on div at bounding box center [178, 120] width 152 height 152
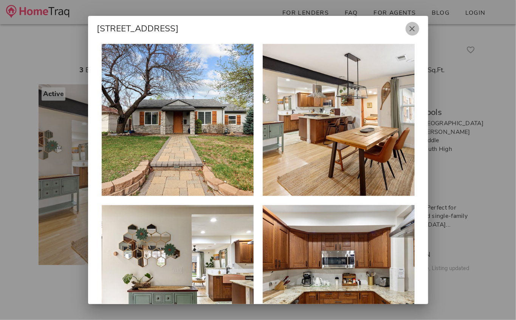
click at [411, 31] on icon "button" at bounding box center [412, 28] width 9 height 9
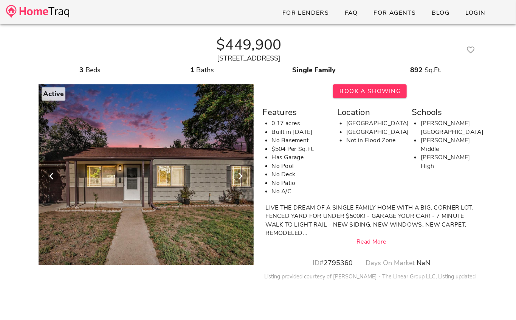
click at [209, 146] on div at bounding box center [145, 172] width 605 height 185
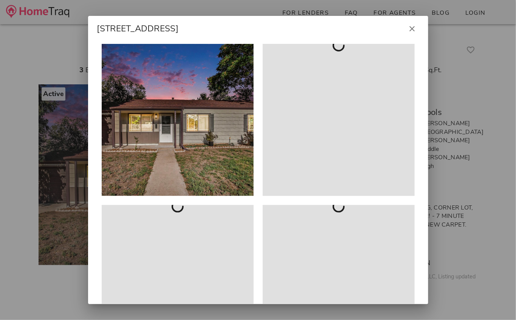
click at [205, 145] on div at bounding box center [178, 120] width 152 height 152
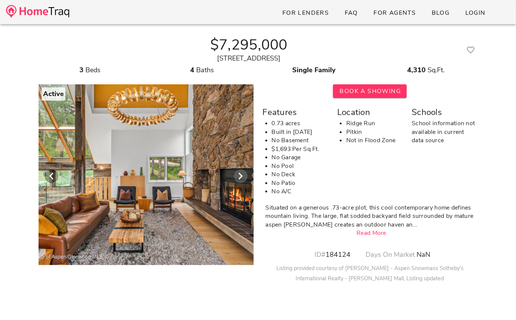
click at [245, 175] on icon "Next visual" at bounding box center [240, 176] width 9 height 9
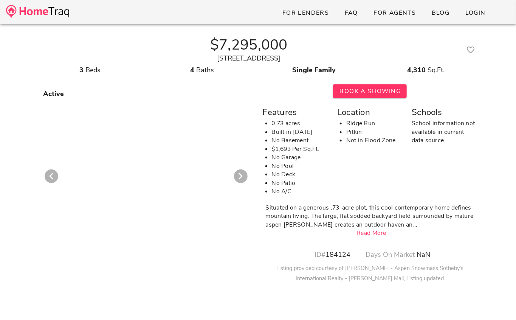
click at [189, 196] on div at bounding box center [146, 172] width 224 height 185
click at [182, 181] on div at bounding box center [146, 172] width 224 height 185
click at [54, 175] on icon "Previous visual" at bounding box center [51, 176] width 9 height 9
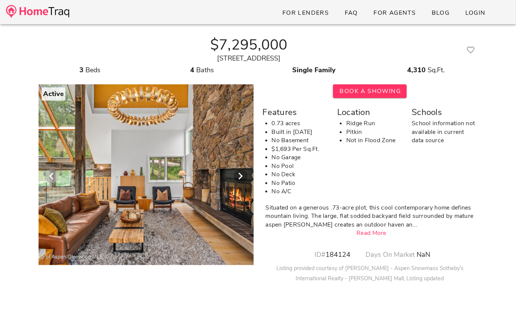
click at [54, 175] on icon "Previous visual" at bounding box center [51, 176] width 9 height 9
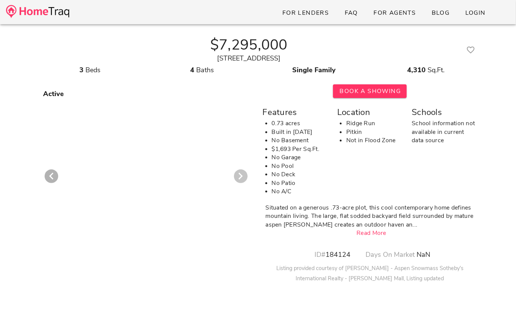
click at [237, 175] on icon "Next visual" at bounding box center [240, 176] width 9 height 9
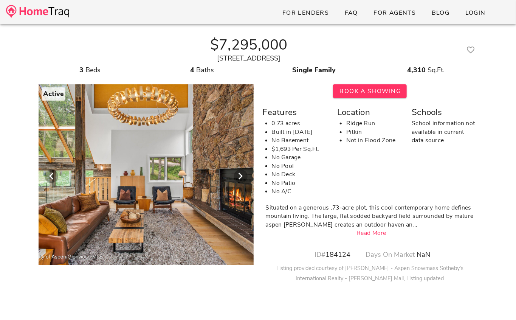
click at [201, 172] on div at bounding box center [145, 172] width 1021 height 185
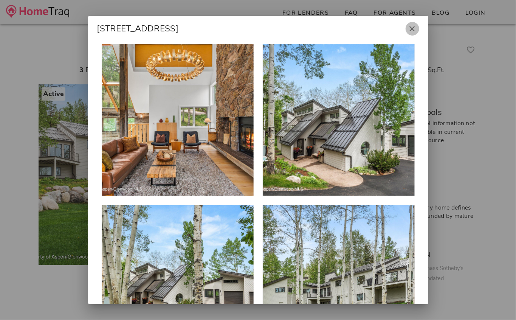
click at [413, 23] on button "button" at bounding box center [413, 29] width 14 height 14
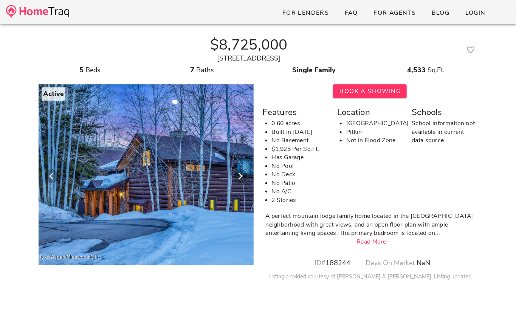
click at [194, 187] on div at bounding box center [146, 172] width 605 height 185
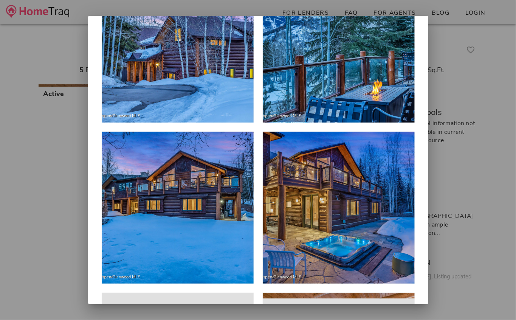
scroll to position [74, 0]
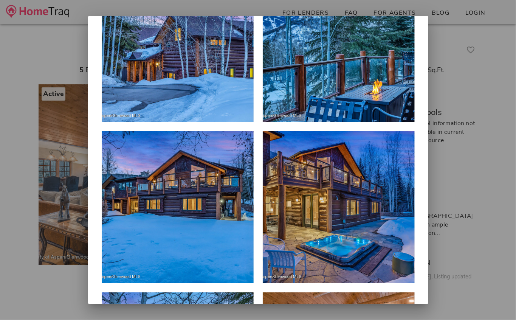
click at [321, 201] on div at bounding box center [339, 207] width 152 height 152
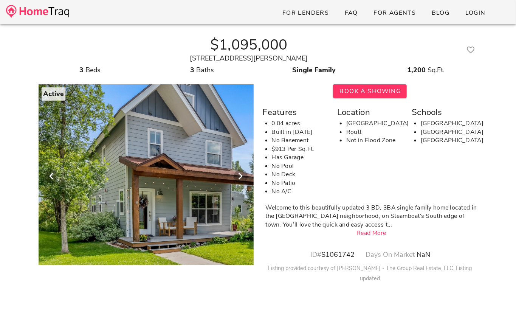
click at [192, 175] on div at bounding box center [146, 172] width 402 height 185
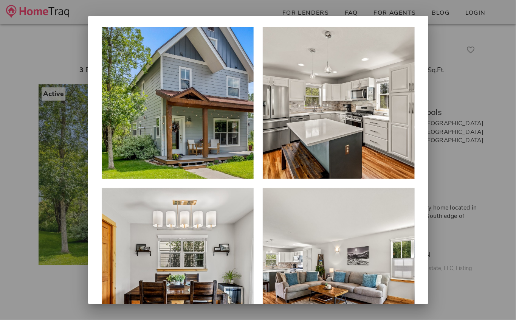
scroll to position [16, 0]
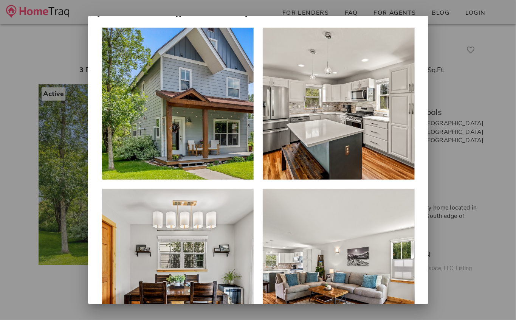
click at [216, 152] on div at bounding box center [178, 104] width 152 height 152
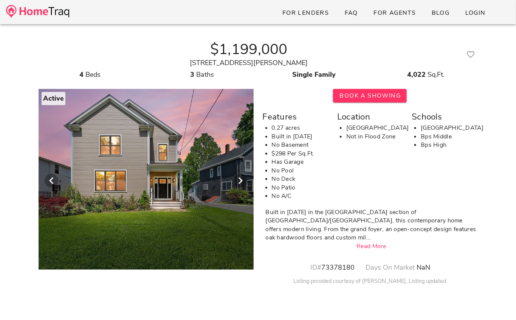
click at [162, 186] on div at bounding box center [145, 176] width 387 height 185
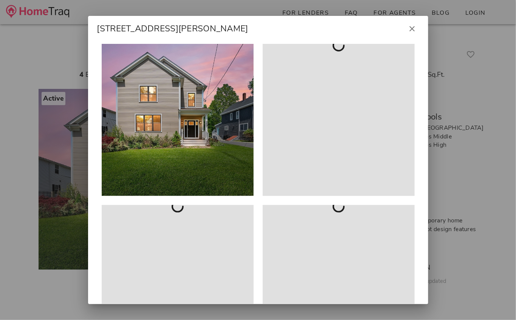
click at [182, 138] on div at bounding box center [178, 120] width 152 height 152
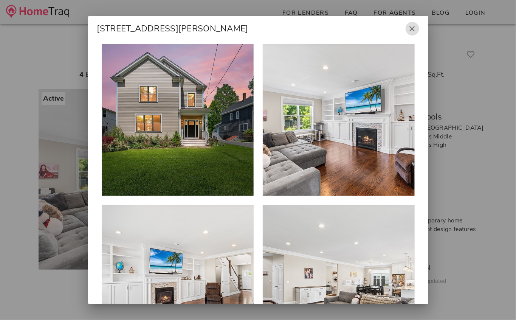
click at [410, 26] on icon "button" at bounding box center [412, 28] width 9 height 9
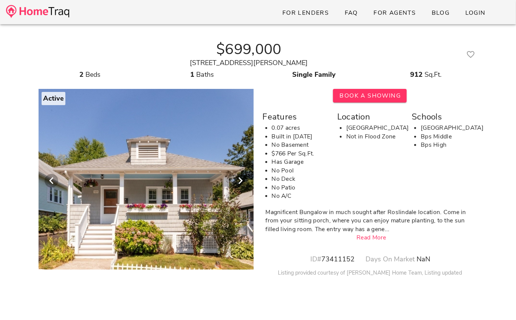
click at [176, 167] on div at bounding box center [145, 176] width 387 height 185
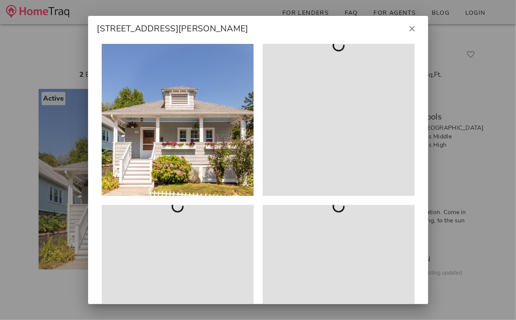
click at [178, 150] on div at bounding box center [178, 120] width 152 height 152
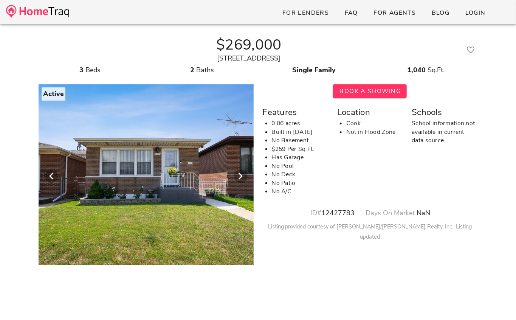
click at [149, 164] on div at bounding box center [145, 172] width 387 height 185
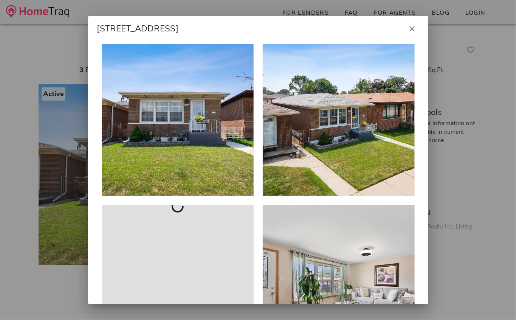
click at [168, 137] on div at bounding box center [178, 120] width 152 height 152
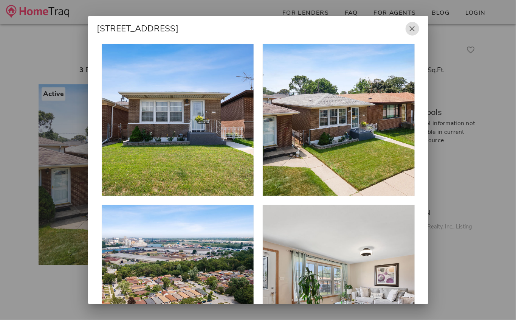
click at [411, 26] on icon "button" at bounding box center [412, 28] width 9 height 9
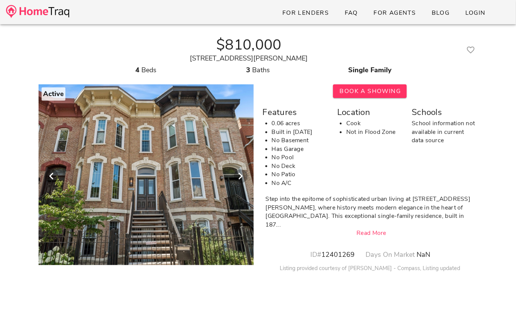
click at [184, 152] on div at bounding box center [146, 172] width 613 height 185
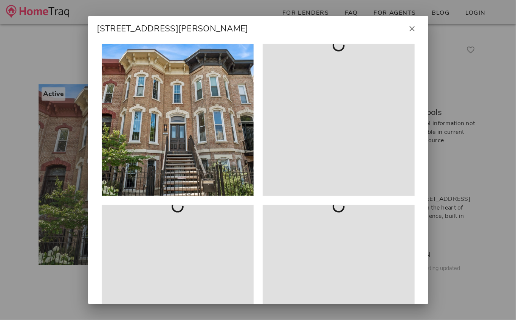
click at [180, 131] on div at bounding box center [178, 120] width 152 height 152
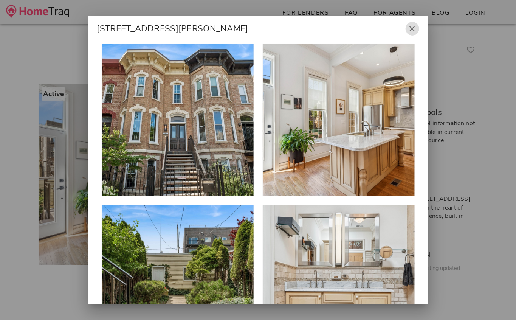
click at [412, 32] on icon "button" at bounding box center [412, 28] width 9 height 9
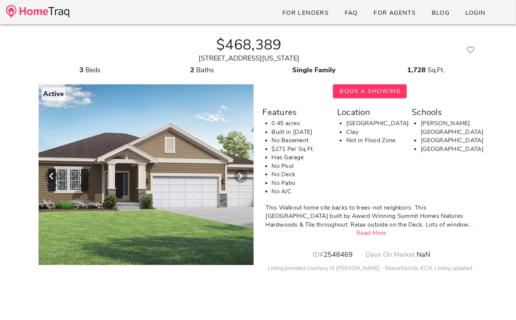
click at [166, 161] on div at bounding box center [145, 172] width 387 height 185
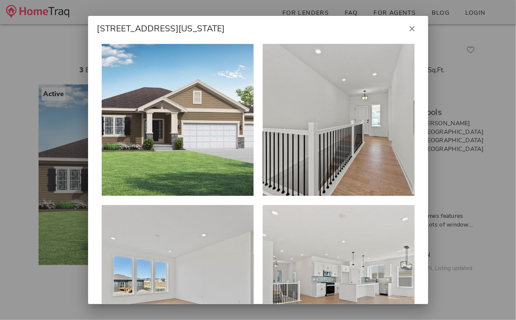
click at [165, 142] on div at bounding box center [178, 120] width 152 height 152
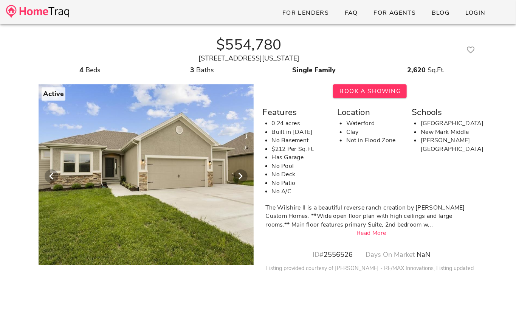
click at [196, 165] on div at bounding box center [145, 172] width 387 height 185
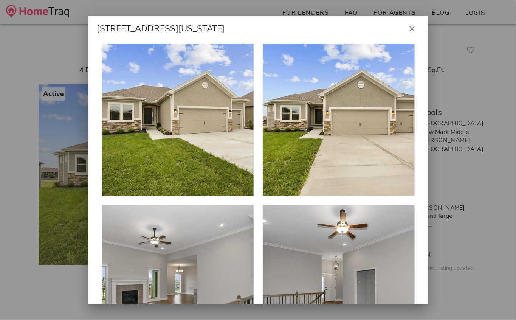
click at [213, 114] on div at bounding box center [178, 120] width 152 height 152
